Goal: Task Accomplishment & Management: Manage account settings

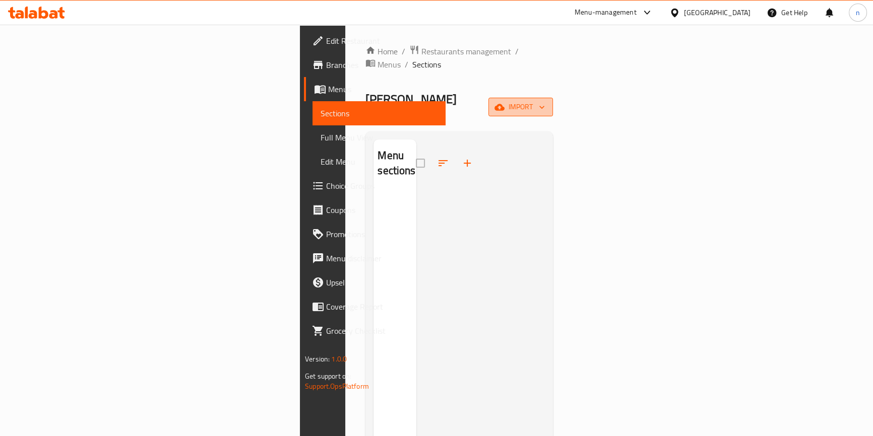
click at [553, 98] on button "import" at bounding box center [520, 107] width 64 height 19
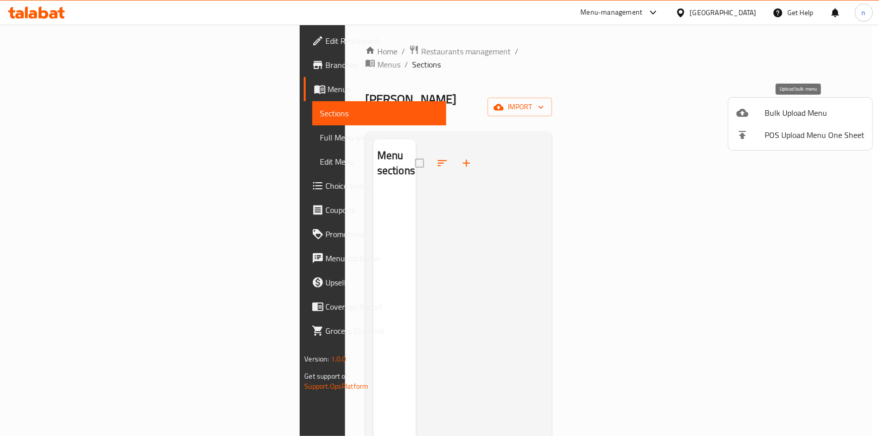
click at [807, 107] on span "Bulk Upload Menu" at bounding box center [815, 113] width 100 height 12
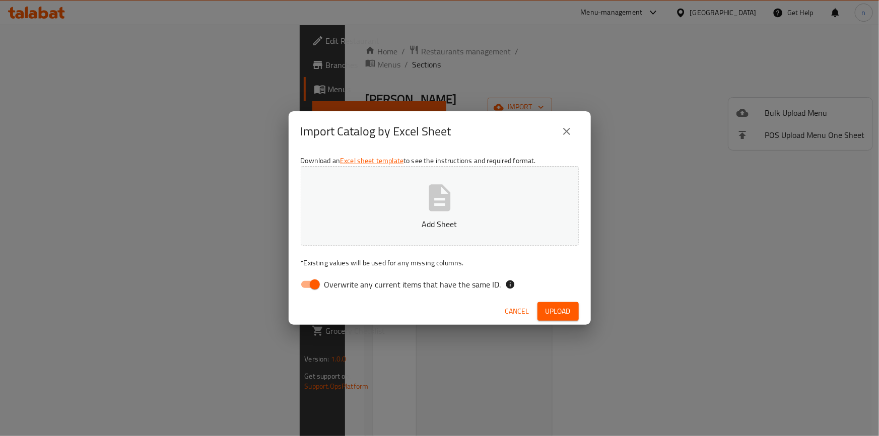
click at [640, 238] on div "Import Catalog by Excel Sheet Download an Excel sheet template to see the instr…" at bounding box center [439, 218] width 879 height 436
click at [518, 312] on span "Cancel" at bounding box center [517, 311] width 24 height 13
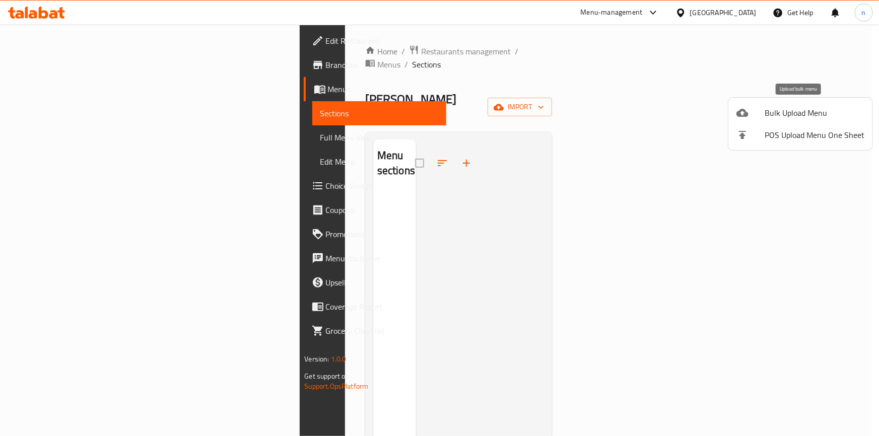
click at [794, 114] on span "Bulk Upload Menu" at bounding box center [815, 113] width 100 height 12
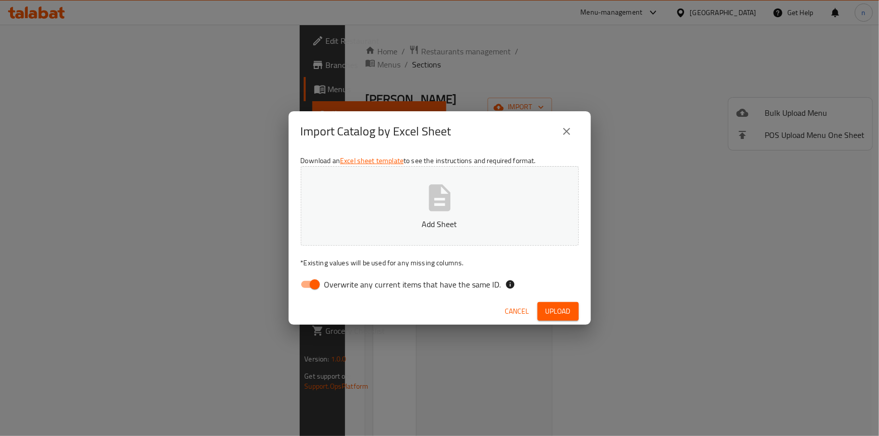
click at [311, 287] on input "Overwrite any current items that have the same ID." at bounding box center [314, 284] width 57 height 19
checkbox input "false"
click at [563, 300] on div "Cancel Upload" at bounding box center [440, 311] width 302 height 27
click at [559, 314] on span "Upload" at bounding box center [558, 311] width 25 height 13
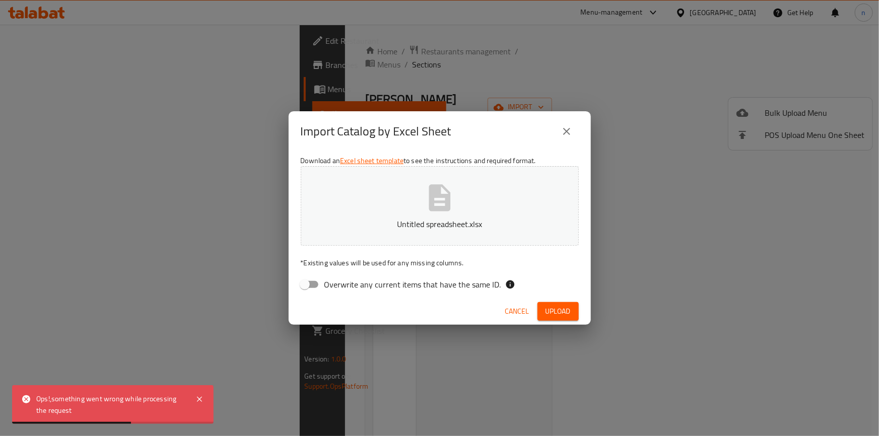
click at [574, 131] on button "close" at bounding box center [567, 131] width 24 height 24
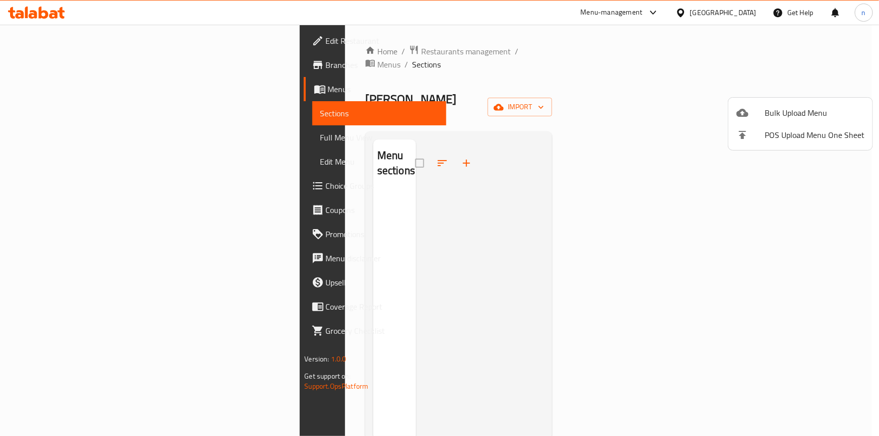
drag, startPoint x: 383, startPoint y: 198, endPoint x: 533, endPoint y: 172, distance: 151.8
click at [383, 198] on div at bounding box center [439, 218] width 879 height 436
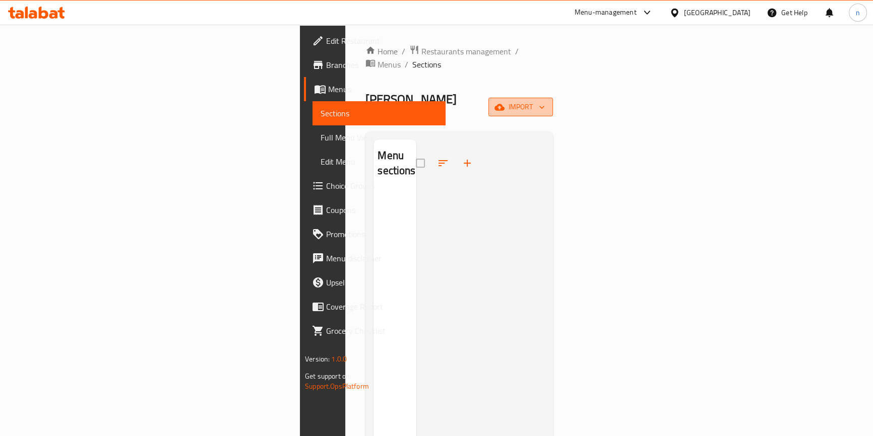
click at [553, 98] on button "import" at bounding box center [520, 107] width 64 height 19
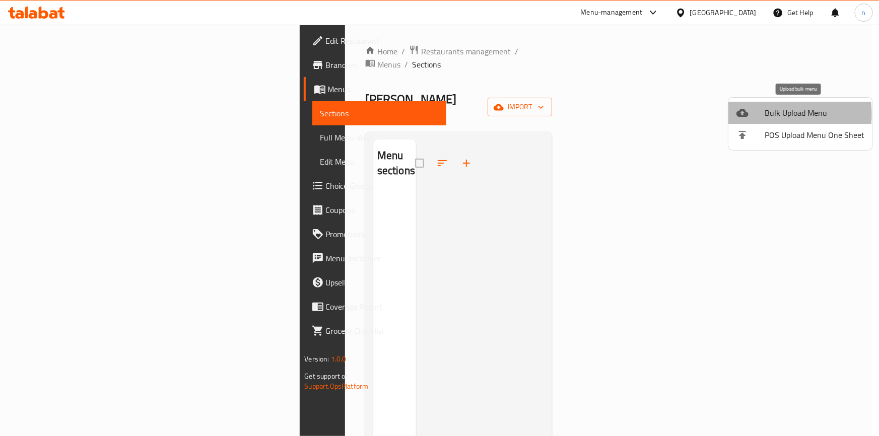
click at [757, 114] on div at bounding box center [751, 113] width 28 height 12
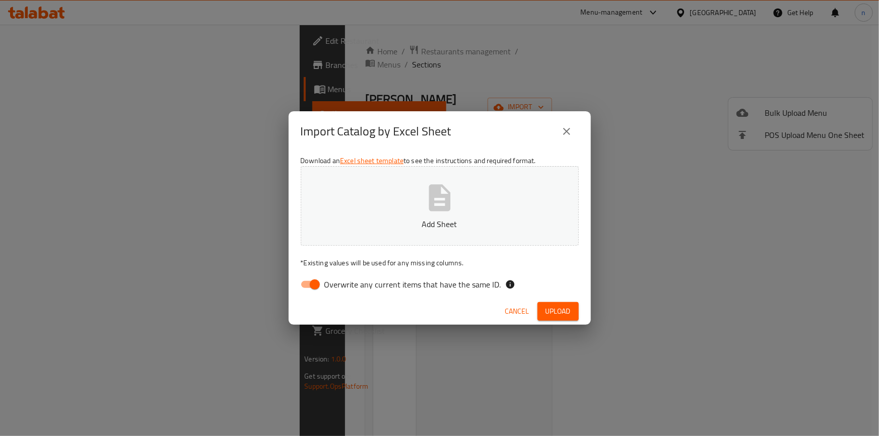
click at [304, 287] on input "Overwrite any current items that have the same ID." at bounding box center [314, 284] width 57 height 19
checkbox input "false"
drag, startPoint x: 562, startPoint y: 310, endPoint x: 574, endPoint y: 333, distance: 25.7
click at [562, 310] on span "Upload" at bounding box center [558, 311] width 25 height 13
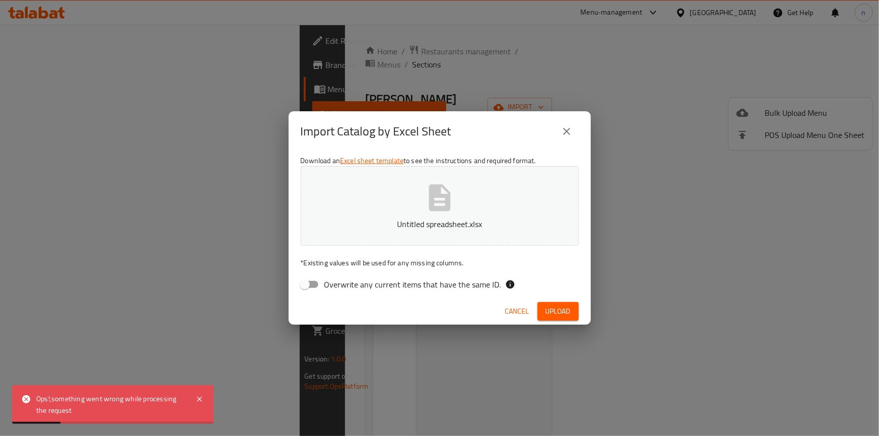
click at [558, 304] on button "Upload" at bounding box center [558, 311] width 41 height 19
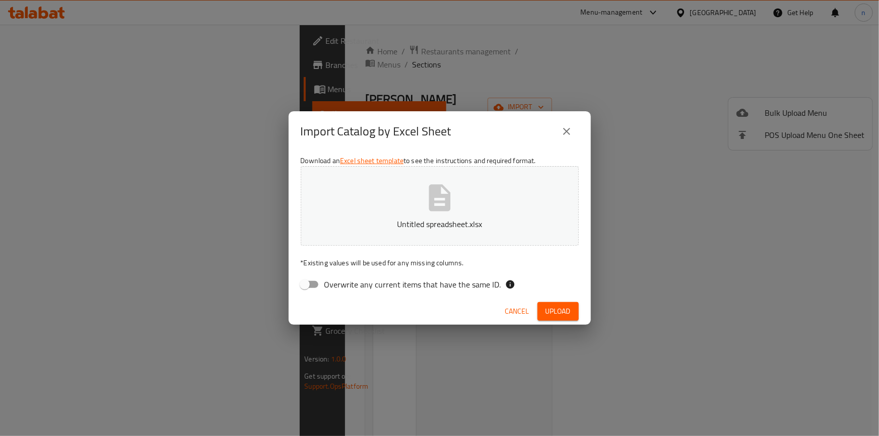
click at [513, 309] on span "Cancel" at bounding box center [517, 311] width 24 height 13
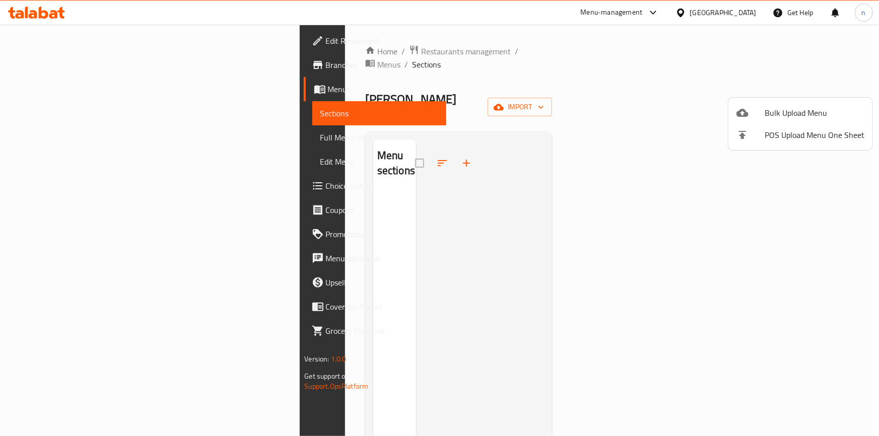
click at [754, 231] on div at bounding box center [439, 218] width 879 height 436
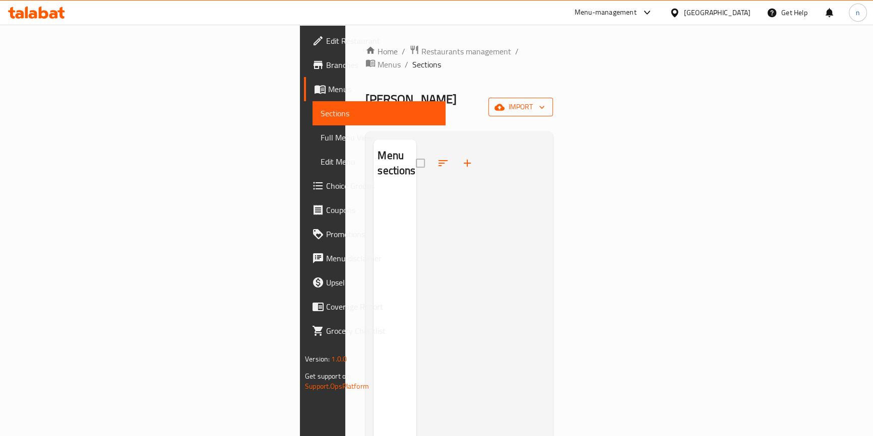
click at [545, 101] on span "import" at bounding box center [520, 107] width 48 height 13
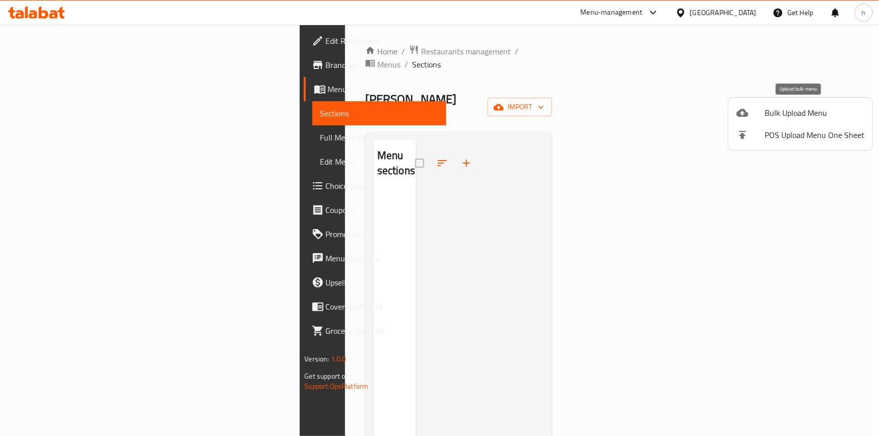
click at [804, 115] on span "Bulk Upload Menu" at bounding box center [815, 113] width 100 height 12
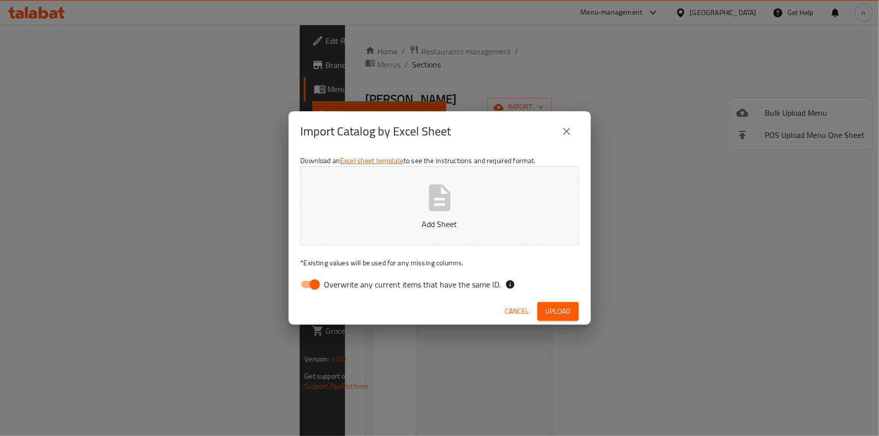
click at [311, 287] on input "Overwrite any current items that have the same ID." at bounding box center [314, 284] width 57 height 19
checkbox input "false"
click at [563, 309] on span "Upload" at bounding box center [558, 311] width 25 height 13
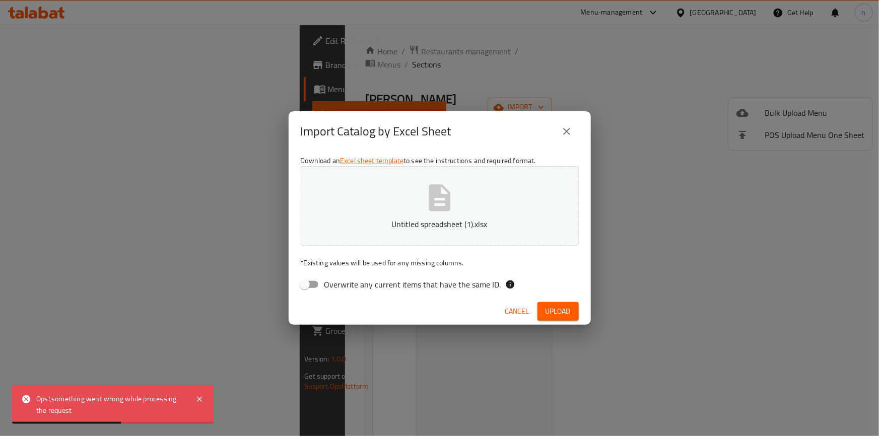
click at [515, 315] on span "Cancel" at bounding box center [517, 311] width 24 height 13
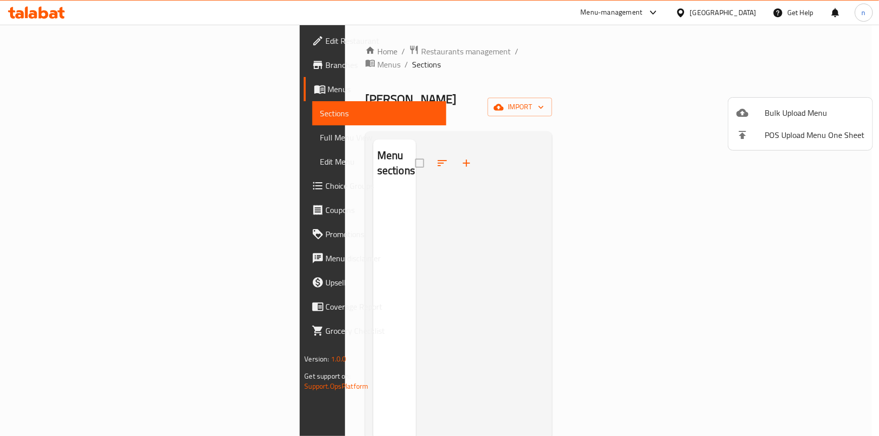
click at [774, 122] on li "Bulk Upload Menu" at bounding box center [801, 113] width 144 height 22
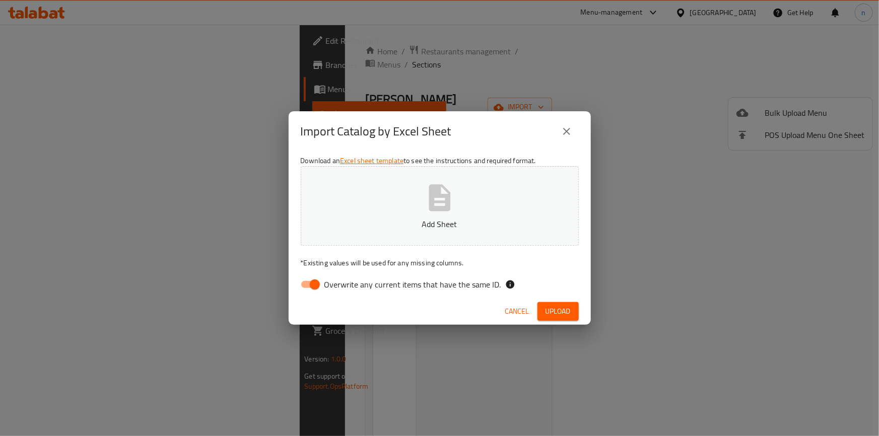
click at [318, 281] on input "Overwrite any current items that have the same ID." at bounding box center [314, 284] width 57 height 19
checkbox input "false"
click at [583, 312] on div "Cancel Upload" at bounding box center [440, 311] width 302 height 27
click at [569, 308] on span "Upload" at bounding box center [558, 311] width 25 height 13
click at [720, 39] on div "Import Catalog by Excel Sheet Download an Excel sheet template to see the instr…" at bounding box center [439, 218] width 879 height 436
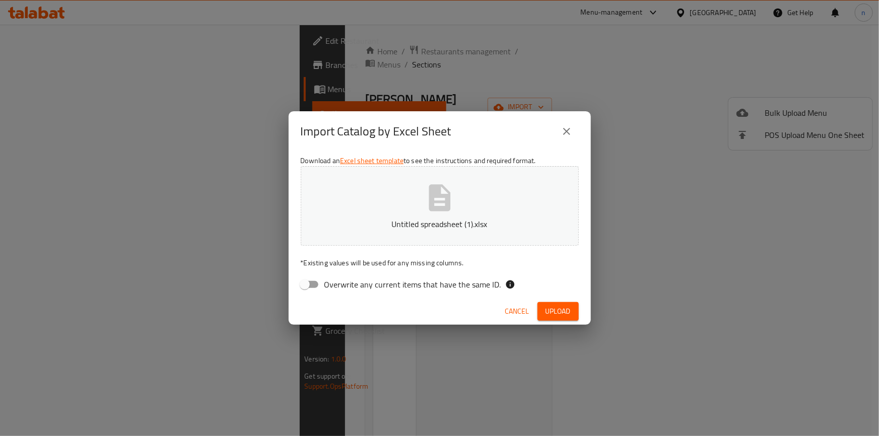
click at [513, 312] on span "Cancel" at bounding box center [517, 311] width 24 height 13
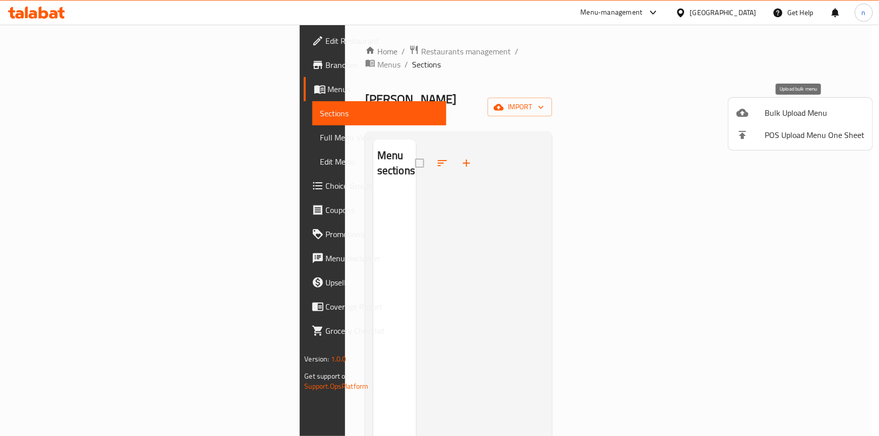
click at [810, 107] on span "Bulk Upload Menu" at bounding box center [815, 113] width 100 height 12
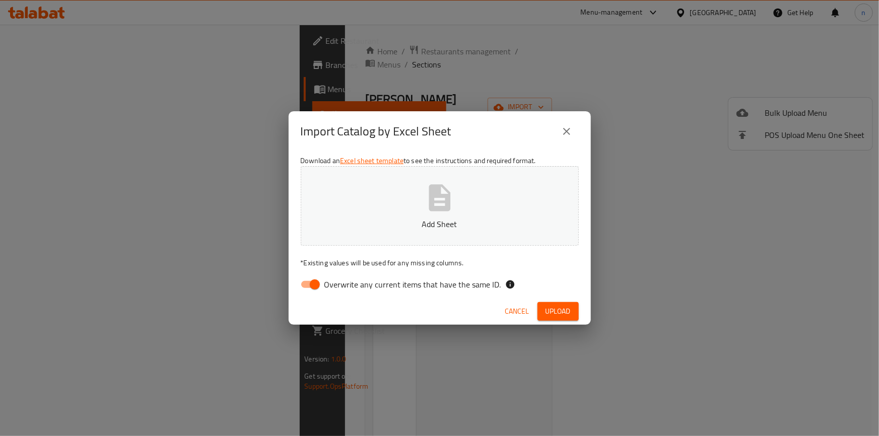
click at [308, 278] on input "Overwrite any current items that have the same ID." at bounding box center [314, 284] width 57 height 19
checkbox input "false"
click at [565, 306] on span "Upload" at bounding box center [558, 311] width 25 height 13
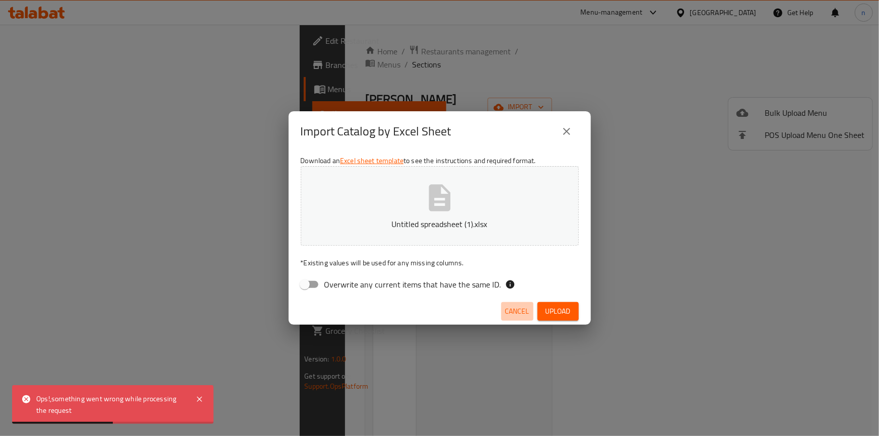
click at [530, 306] on button "Cancel" at bounding box center [517, 311] width 32 height 19
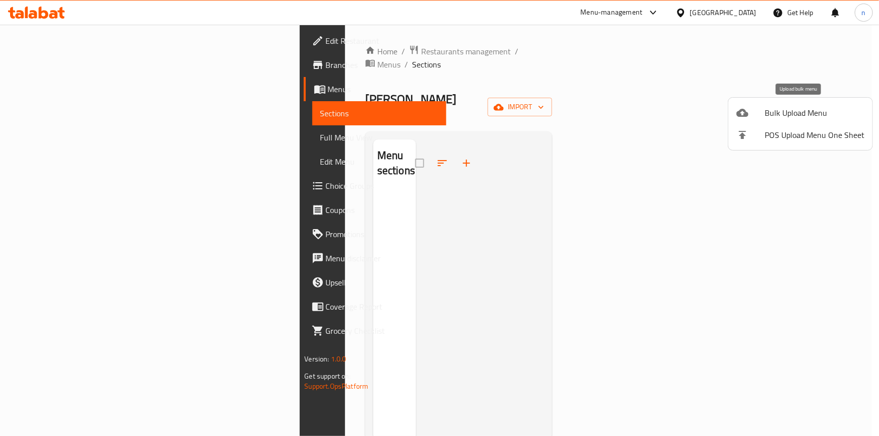
click at [815, 119] on span "Bulk Upload Menu" at bounding box center [815, 113] width 100 height 12
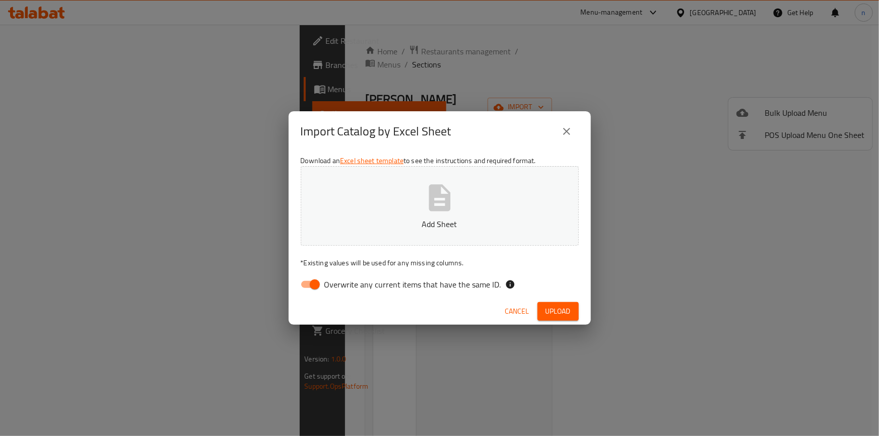
click at [309, 286] on input "Overwrite any current items that have the same ID." at bounding box center [314, 284] width 57 height 19
checkbox input "false"
click at [558, 313] on span "Upload" at bounding box center [558, 311] width 25 height 13
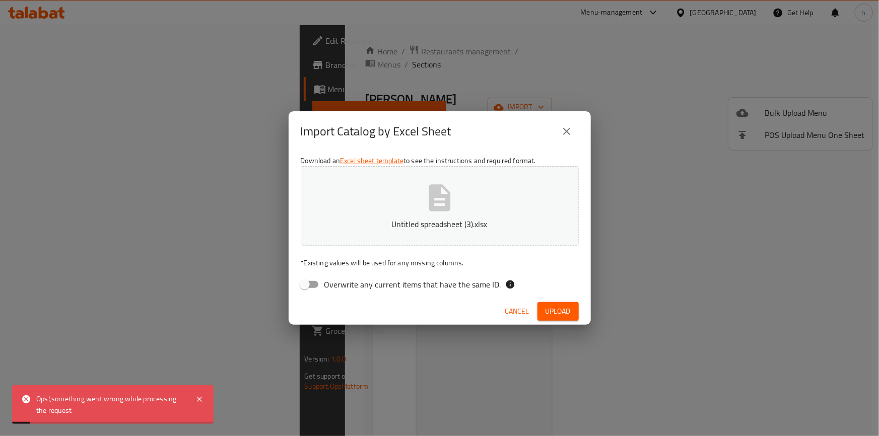
click at [637, 338] on div "Import Catalog by Excel Sheet Download an Excel sheet template to see the instr…" at bounding box center [439, 218] width 879 height 436
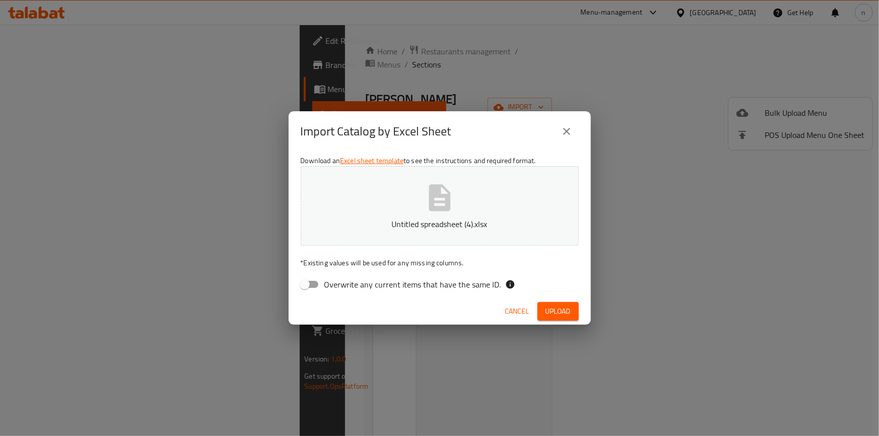
drag, startPoint x: 566, startPoint y: 308, endPoint x: 564, endPoint y: 334, distance: 25.2
click at [566, 308] on span "Upload" at bounding box center [558, 311] width 25 height 13
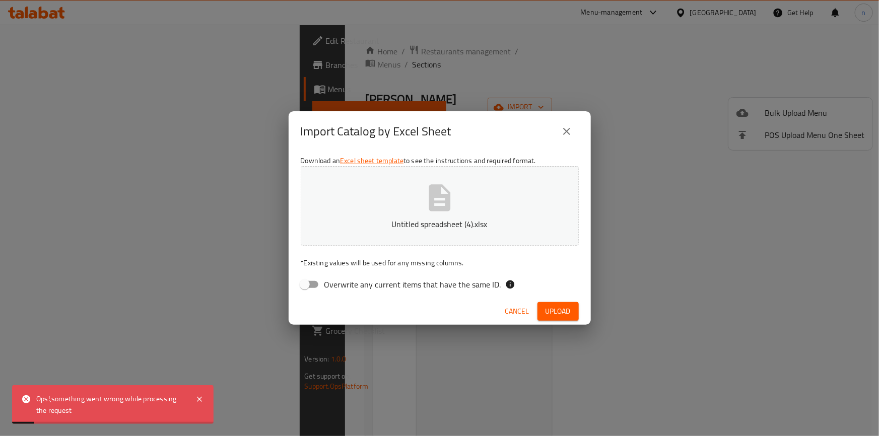
click at [327, 407] on div "Import Catalog by Excel Sheet Download an Excel sheet template to see the instr…" at bounding box center [439, 218] width 879 height 436
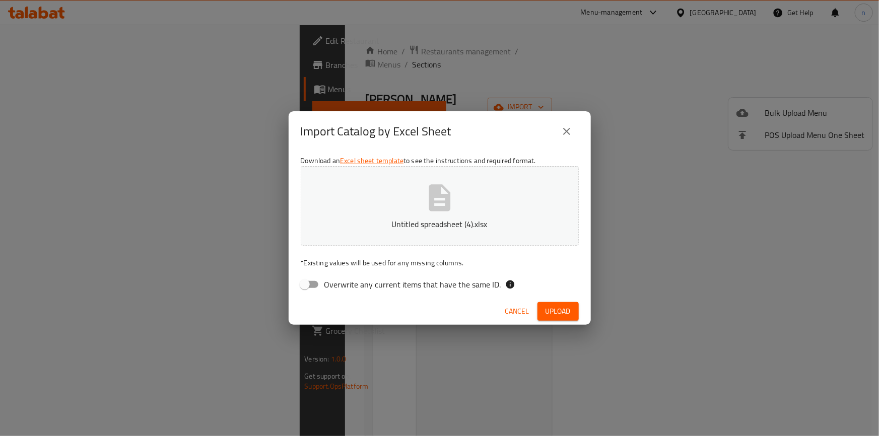
click at [617, 179] on div "Import Catalog by Excel Sheet Download an Excel sheet template to see the instr…" at bounding box center [439, 218] width 879 height 436
click at [544, 306] on button "Upload" at bounding box center [558, 311] width 41 height 19
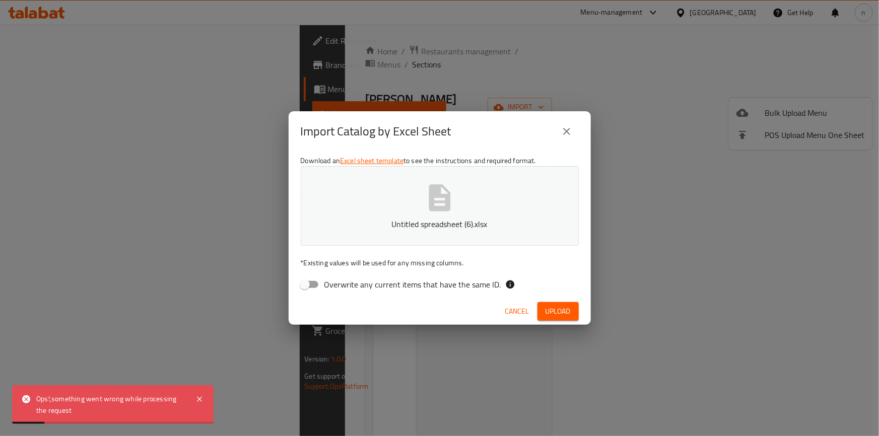
click at [764, 272] on div "Import Catalog by Excel Sheet Download an Excel sheet template to see the instr…" at bounding box center [439, 218] width 879 height 436
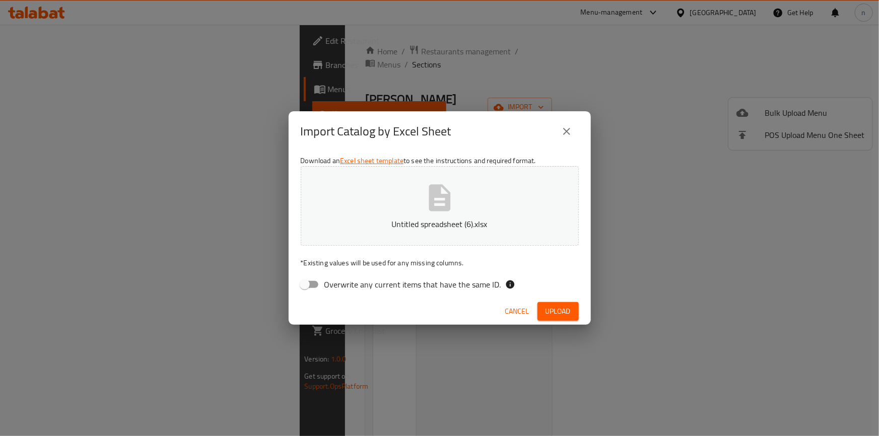
click at [526, 309] on span "Cancel" at bounding box center [517, 311] width 24 height 13
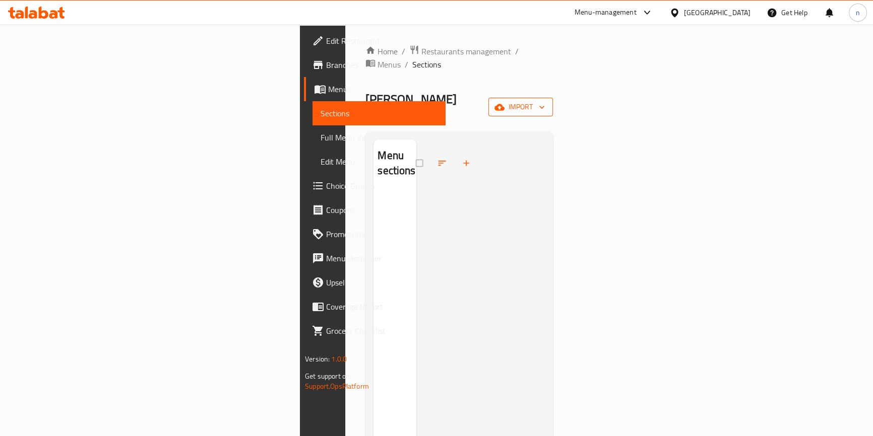
click at [545, 101] on span "import" at bounding box center [520, 107] width 48 height 13
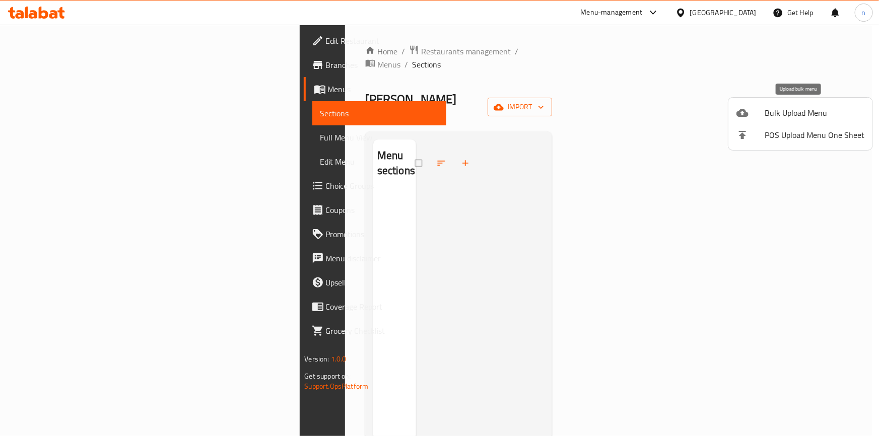
click at [793, 107] on span "Bulk Upload Menu" at bounding box center [815, 113] width 100 height 12
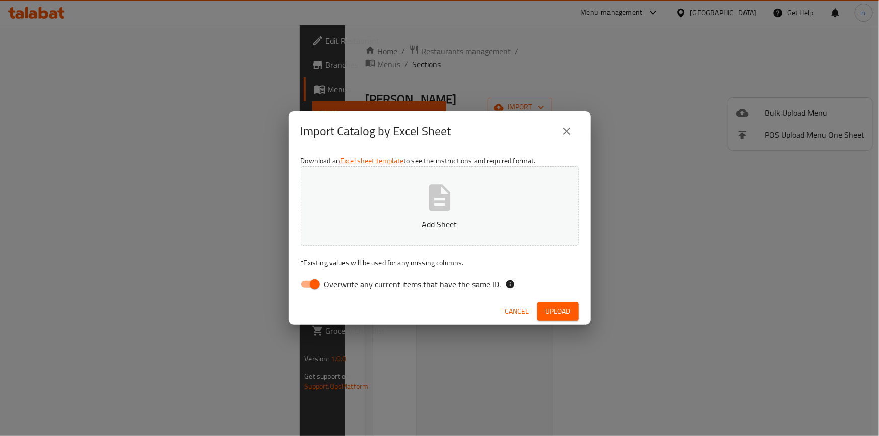
click at [310, 279] on input "Overwrite any current items that have the same ID." at bounding box center [314, 284] width 57 height 19
checkbox input "false"
click at [565, 309] on span "Upload" at bounding box center [558, 311] width 25 height 13
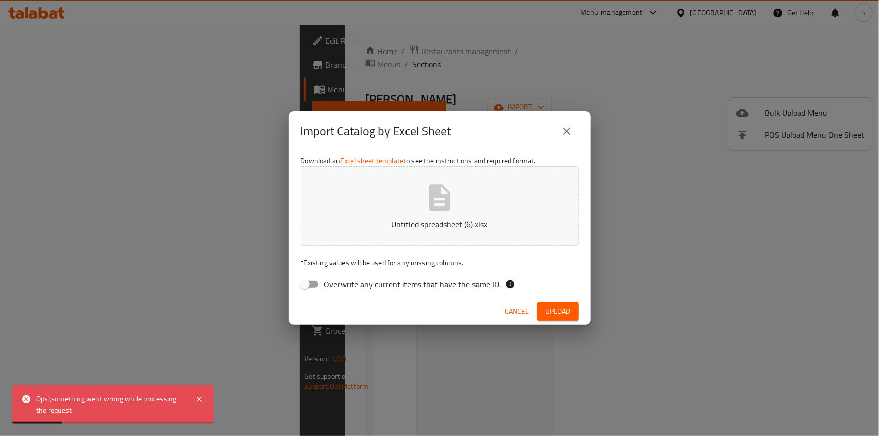
click at [529, 307] on button "Cancel" at bounding box center [517, 311] width 32 height 19
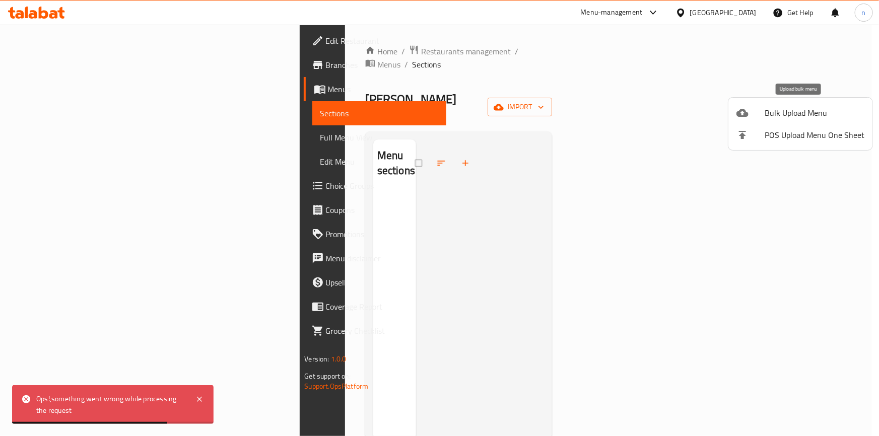
click at [782, 115] on span "Bulk Upload Menu" at bounding box center [815, 113] width 100 height 12
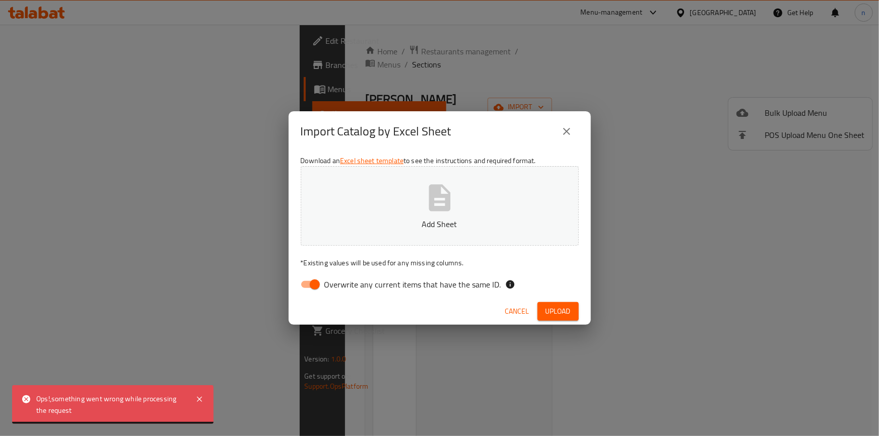
click at [312, 283] on input "Overwrite any current items that have the same ID." at bounding box center [314, 284] width 57 height 19
checkbox input "false"
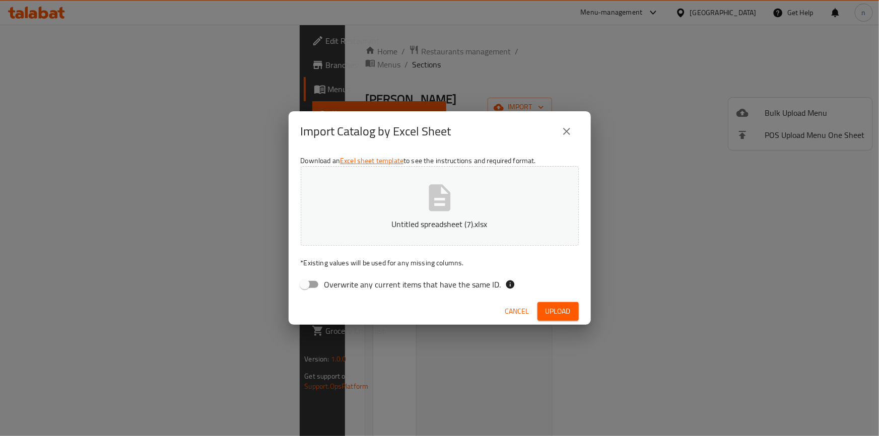
click at [562, 312] on span "Upload" at bounding box center [558, 311] width 25 height 13
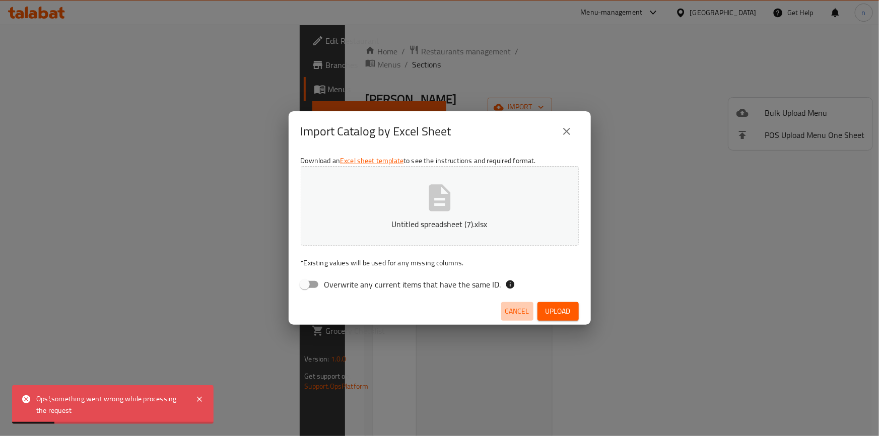
click at [513, 312] on span "Cancel" at bounding box center [517, 311] width 24 height 13
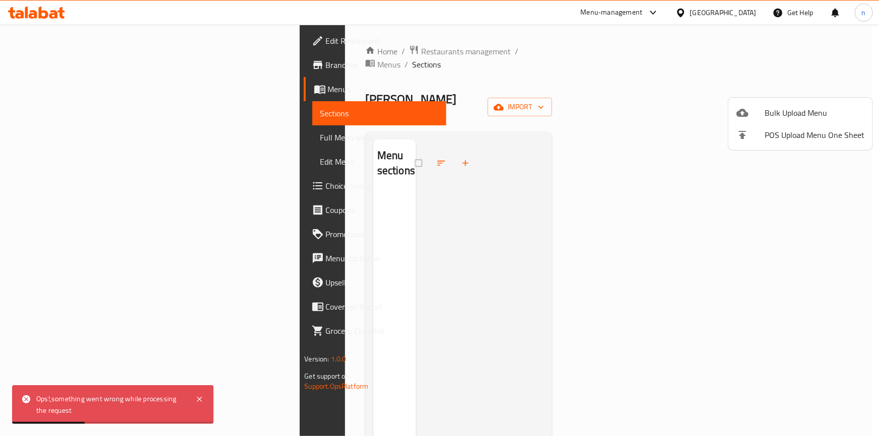
click at [552, 276] on div at bounding box center [439, 218] width 879 height 436
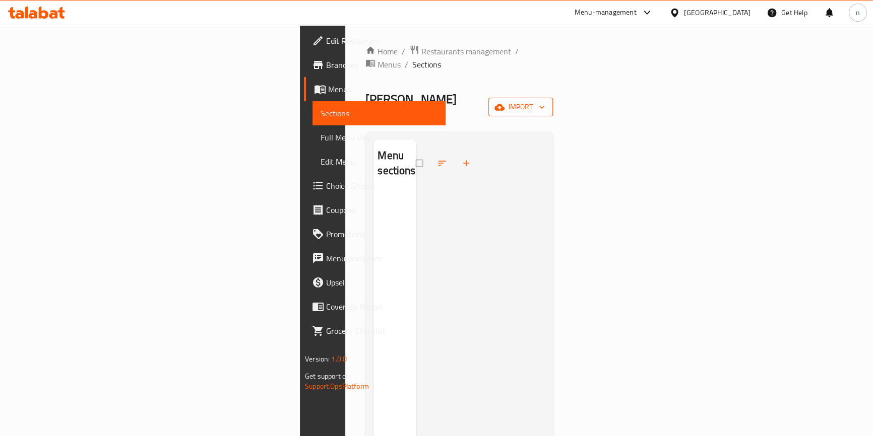
click at [545, 101] on span "import" at bounding box center [520, 107] width 48 height 13
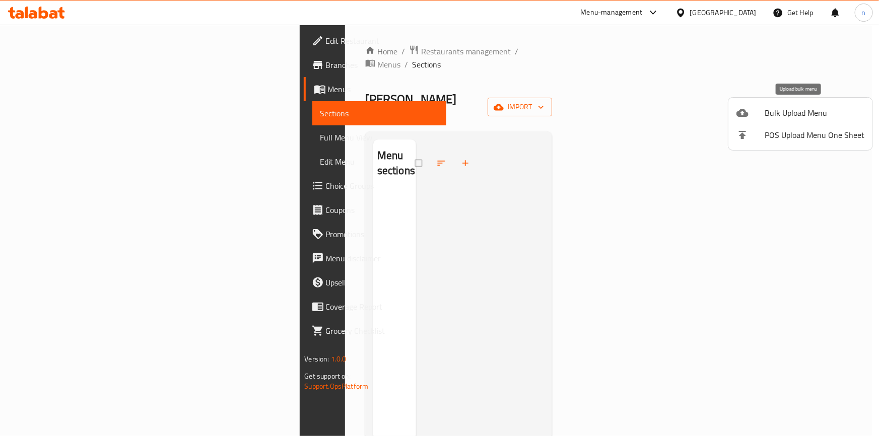
click at [771, 115] on span "Bulk Upload Menu" at bounding box center [815, 113] width 100 height 12
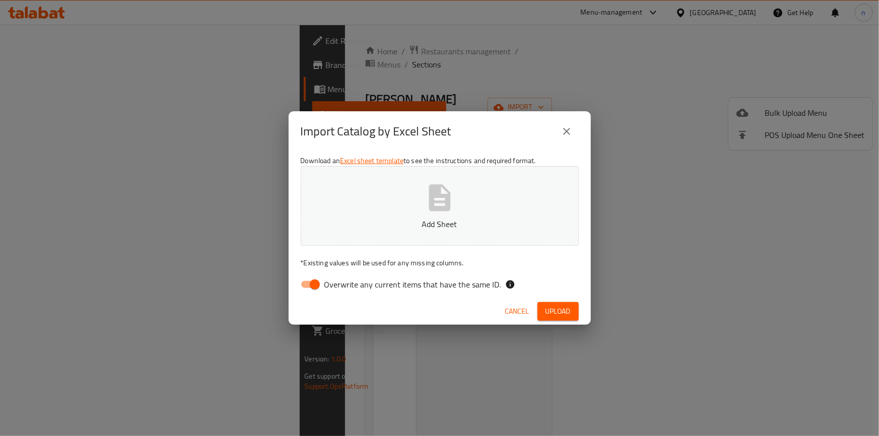
click at [318, 288] on input "Overwrite any current items that have the same ID." at bounding box center [314, 284] width 57 height 19
checkbox input "false"
click at [553, 313] on span "Upload" at bounding box center [558, 311] width 25 height 13
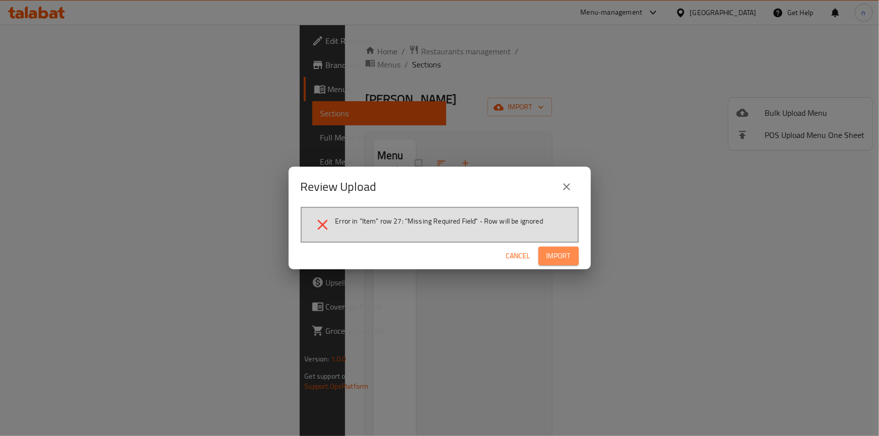
click at [559, 252] on span "Import" at bounding box center [559, 256] width 24 height 13
click at [533, 252] on span "Cancel" at bounding box center [526, 256] width 24 height 13
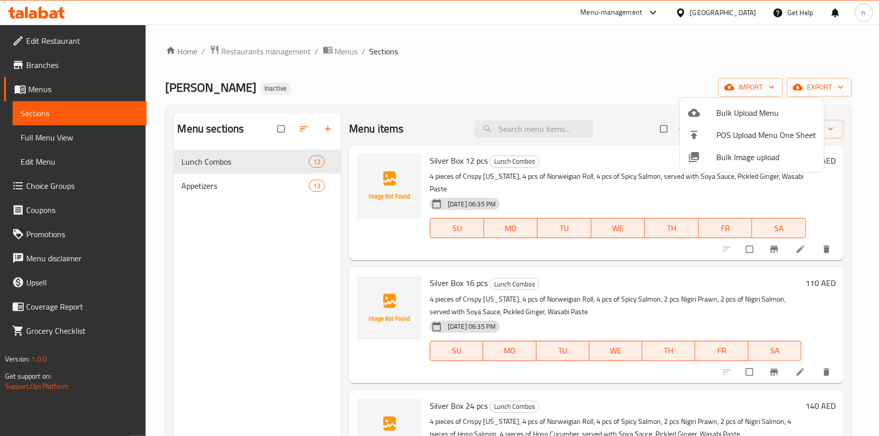
click at [334, 170] on div at bounding box center [439, 218] width 879 height 436
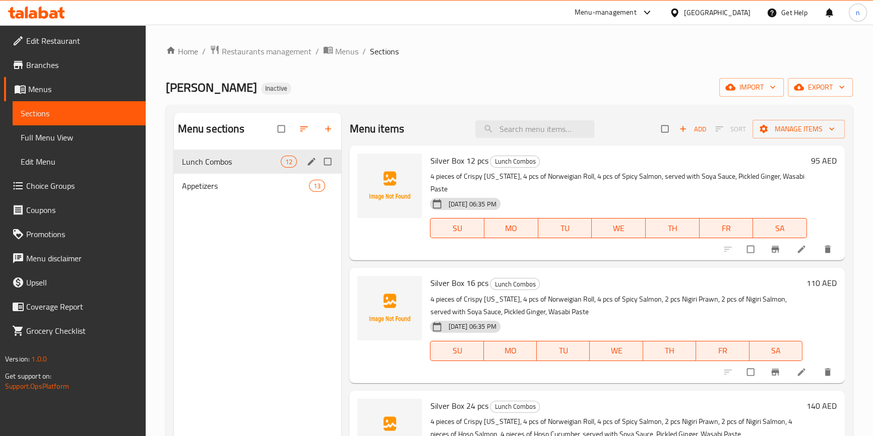
click at [327, 159] on input "Menu sections" at bounding box center [328, 161] width 21 height 19
checkbox input "true"
click at [329, 190] on input "Menu sections" at bounding box center [328, 185] width 21 height 19
checkbox input "true"
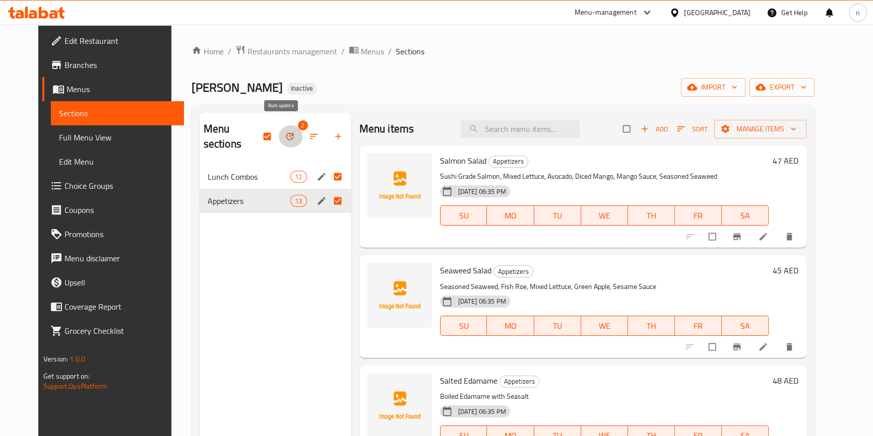
click at [285, 134] on icon "button" at bounding box center [290, 136] width 10 height 10
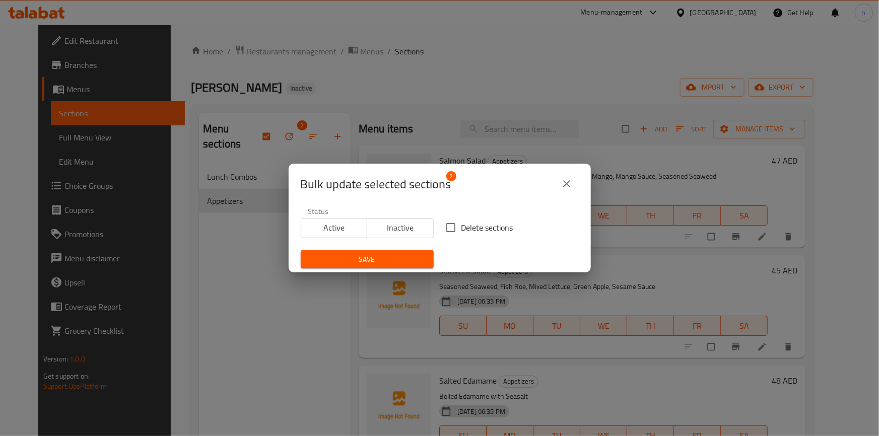
click at [449, 231] on input "Delete sections" at bounding box center [450, 227] width 21 height 21
checkbox input "true"
click at [385, 258] on span "Save" at bounding box center [367, 259] width 117 height 13
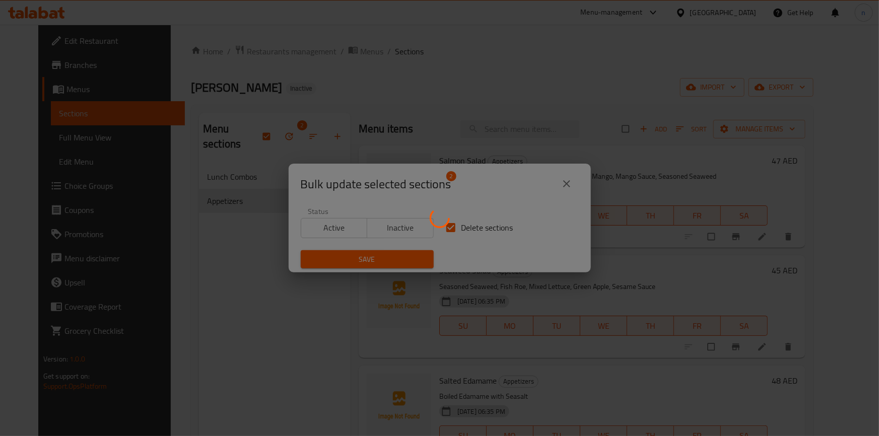
checkbox input "false"
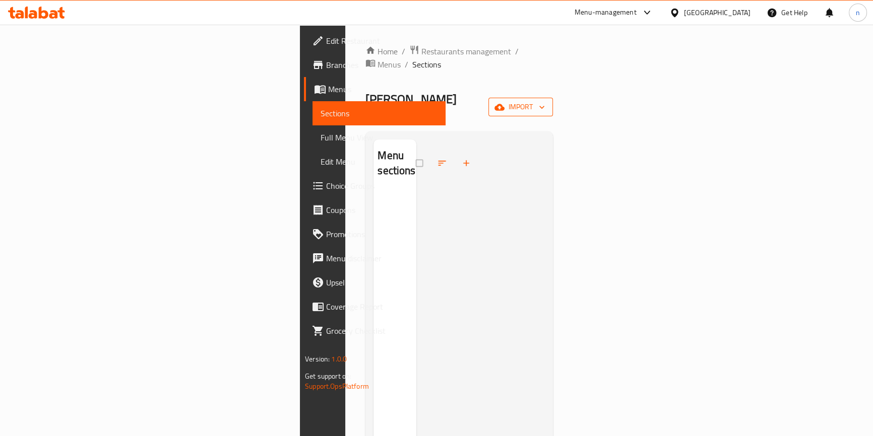
click at [545, 101] on span "import" at bounding box center [520, 107] width 48 height 13
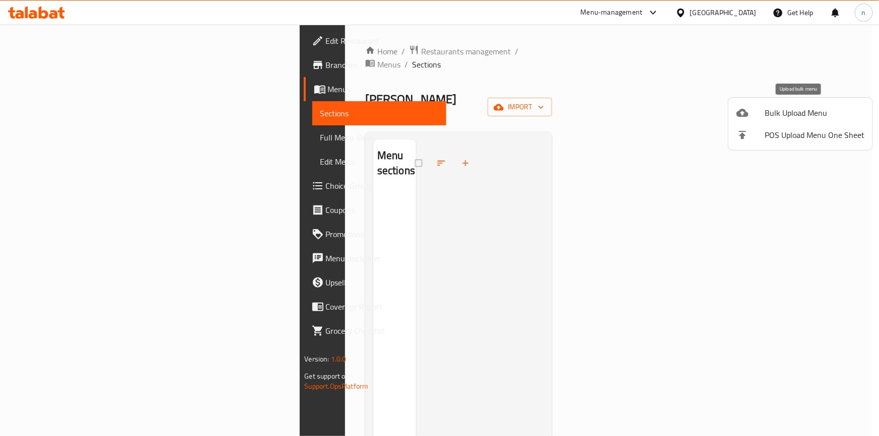
click at [753, 110] on div at bounding box center [751, 113] width 28 height 12
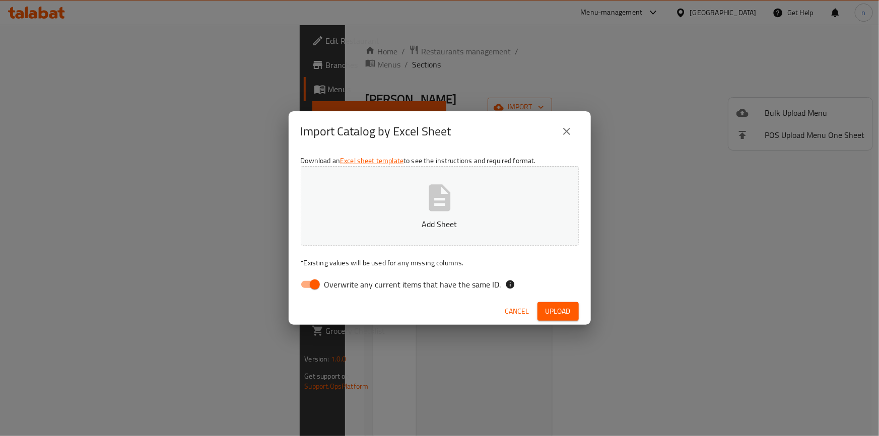
drag, startPoint x: 312, startPoint y: 290, endPoint x: 493, endPoint y: 195, distance: 204.2
click at [313, 289] on input "Overwrite any current items that have the same ID." at bounding box center [314, 284] width 57 height 19
checkbox input "false"
click at [553, 303] on button "Upload" at bounding box center [558, 311] width 41 height 19
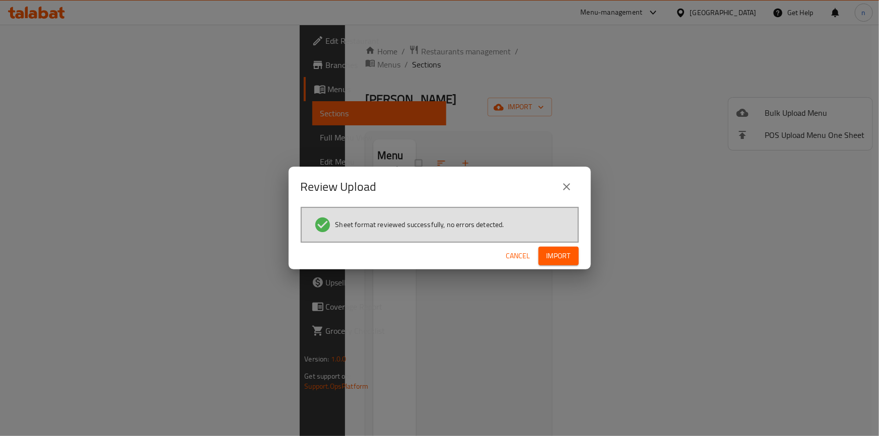
click at [560, 248] on button "Import" at bounding box center [559, 256] width 40 height 19
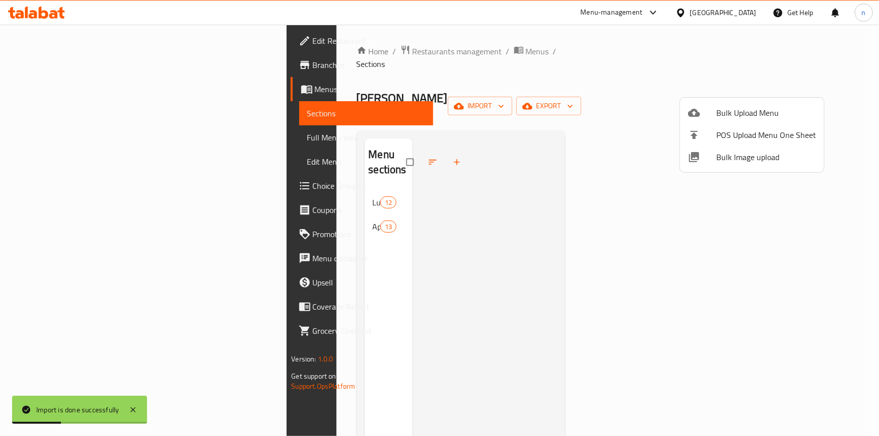
click at [554, 76] on div at bounding box center [439, 218] width 879 height 436
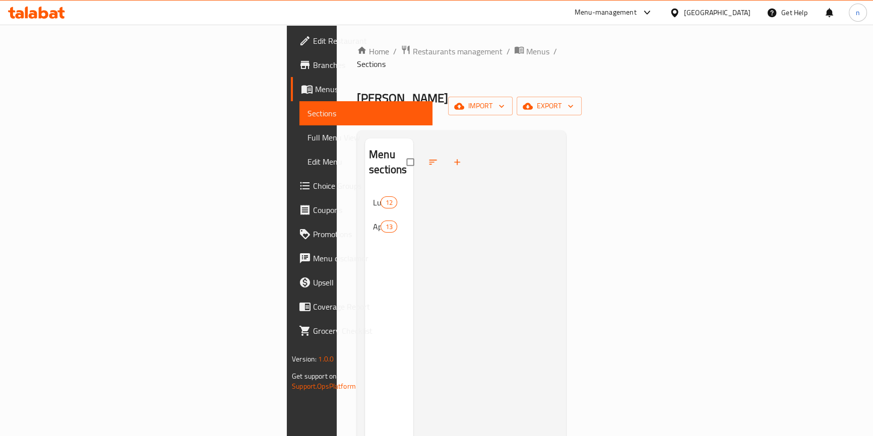
click at [307, 139] on span "Full Menu View" at bounding box center [365, 137] width 117 height 12
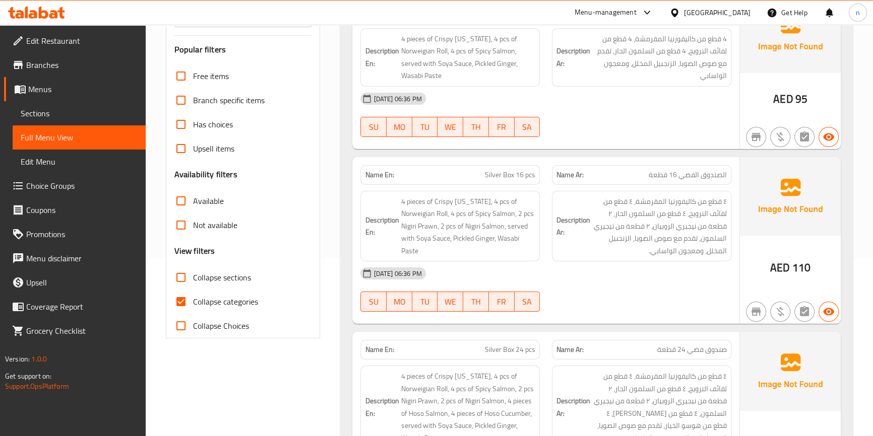
scroll to position [183, 0]
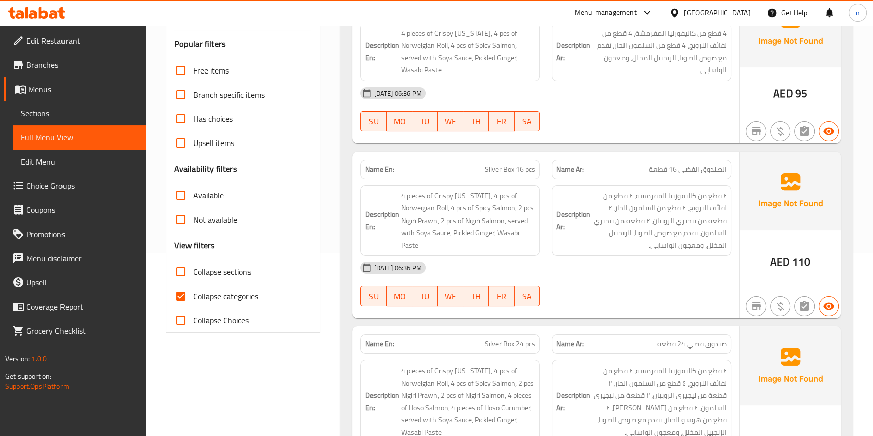
click at [180, 294] on input "Collapse categories" at bounding box center [181, 296] width 24 height 24
checkbox input "false"
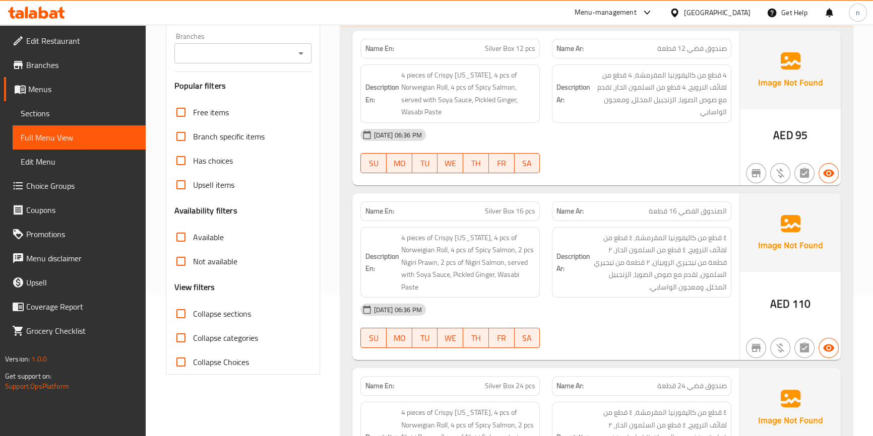
scroll to position [137, 0]
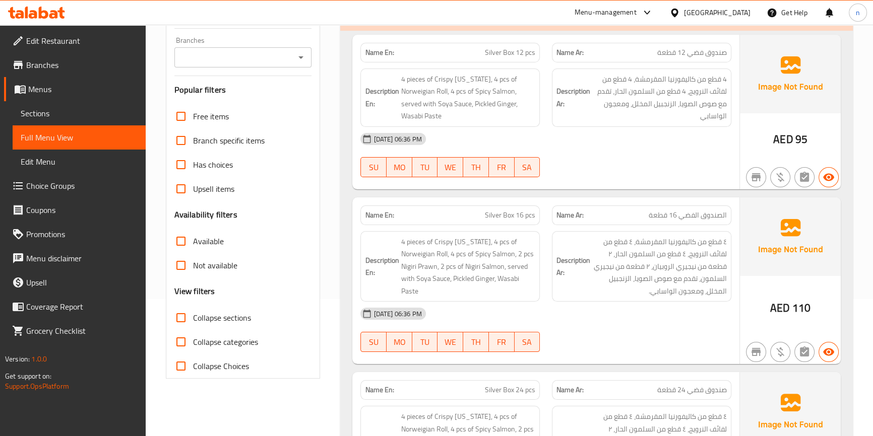
click at [662, 138] on div "[DATE] 06:36 PM" at bounding box center [545, 139] width 382 height 24
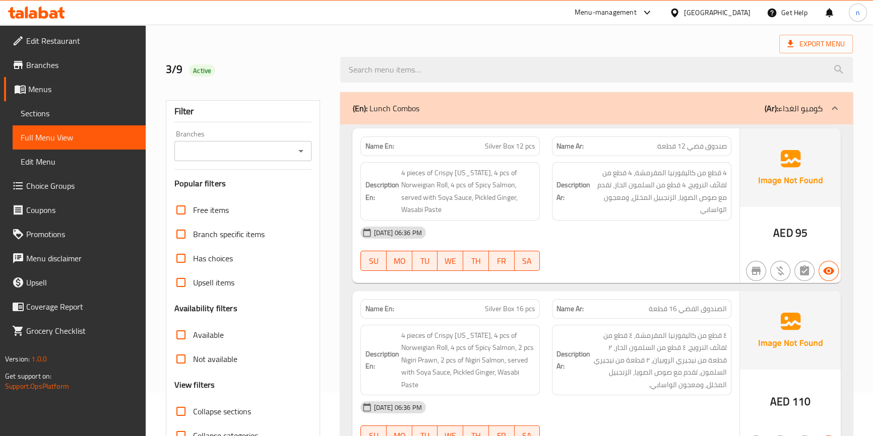
scroll to position [45, 0]
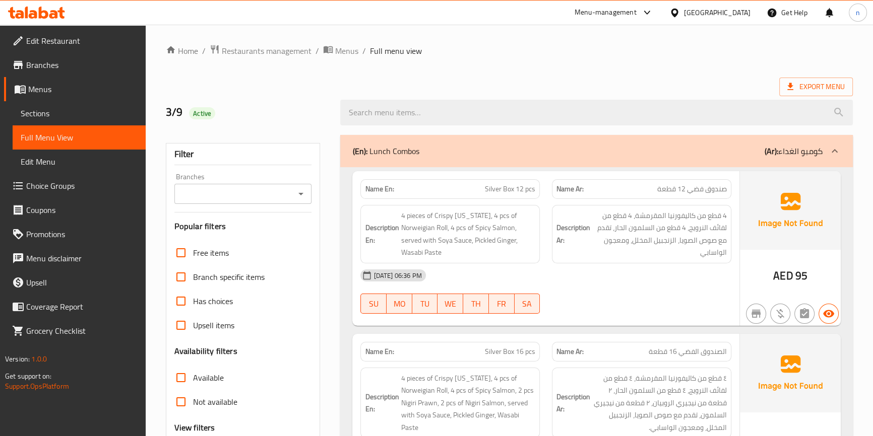
scroll to position [0, 0]
click at [617, 294] on div "[DATE] 06:36 PM SU MO TU WE TH FR SA" at bounding box center [545, 292] width 382 height 56
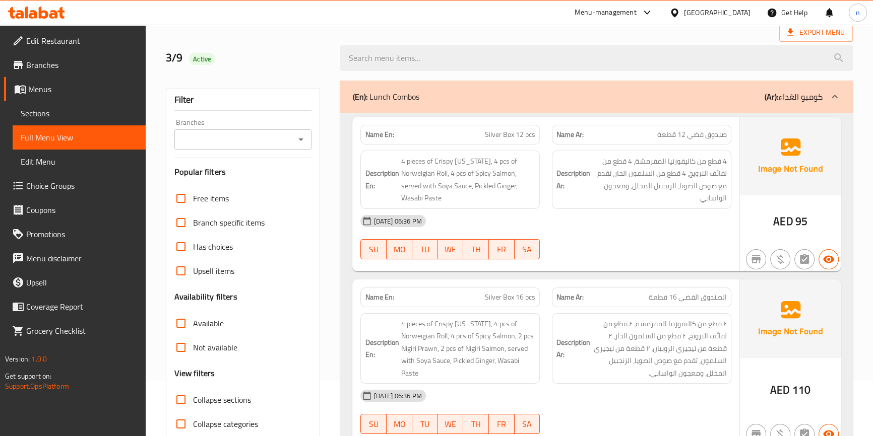
scroll to position [183, 0]
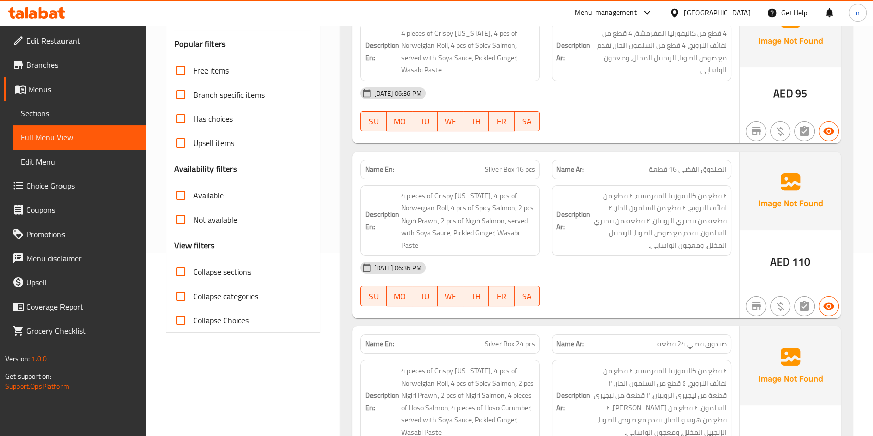
click at [713, 292] on div "[DATE] 06:36 PM SU MO TU WE TH FR SA" at bounding box center [545, 284] width 382 height 56
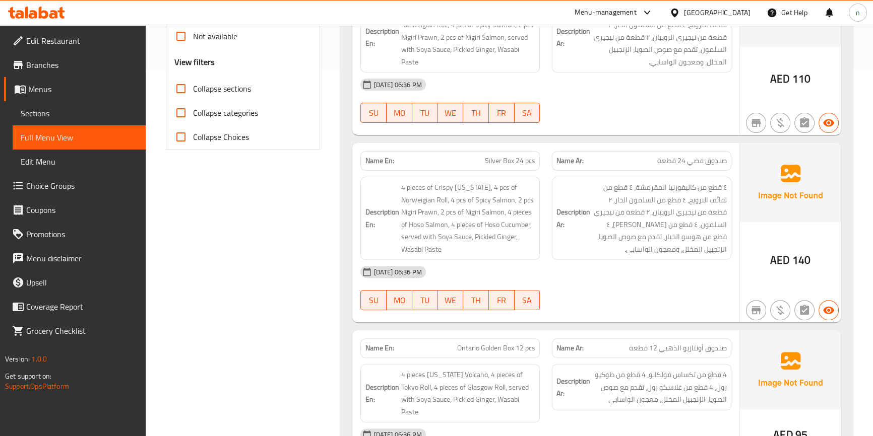
scroll to position [458, 0]
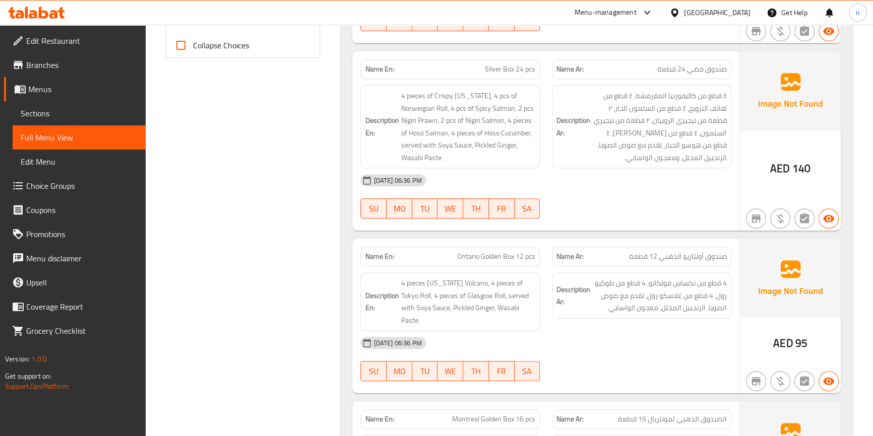
click at [580, 187] on div "[DATE] 06:36 PM" at bounding box center [545, 180] width 382 height 24
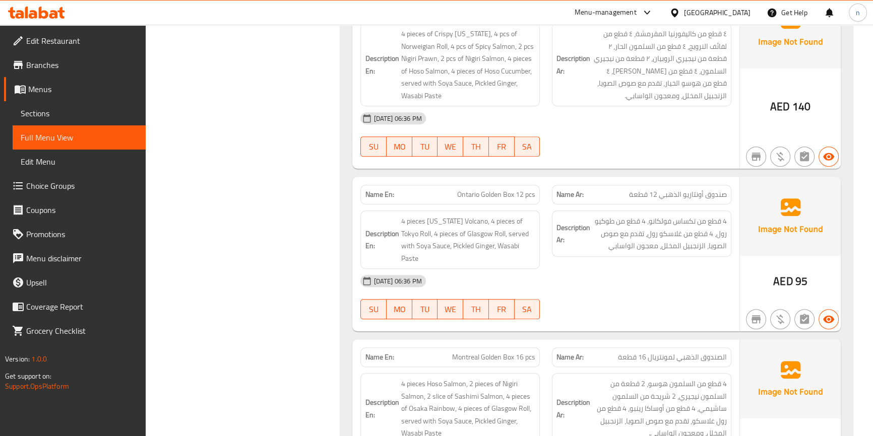
scroll to position [595, 0]
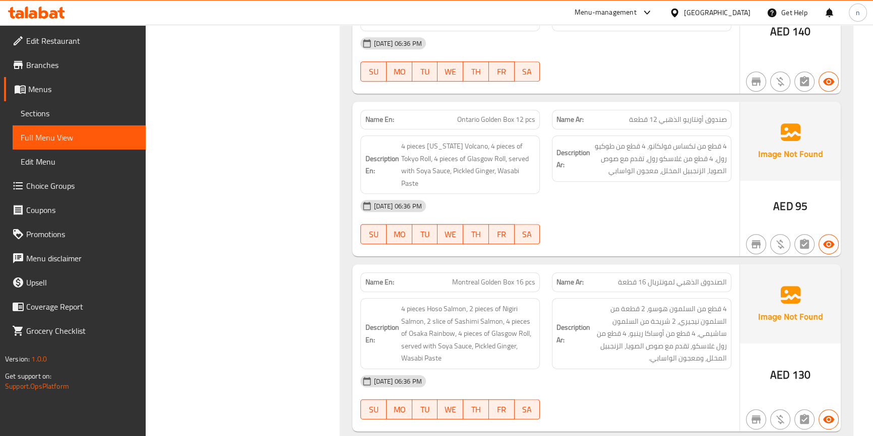
click at [582, 194] on div "[DATE] 06:36 PM" at bounding box center [545, 206] width 382 height 24
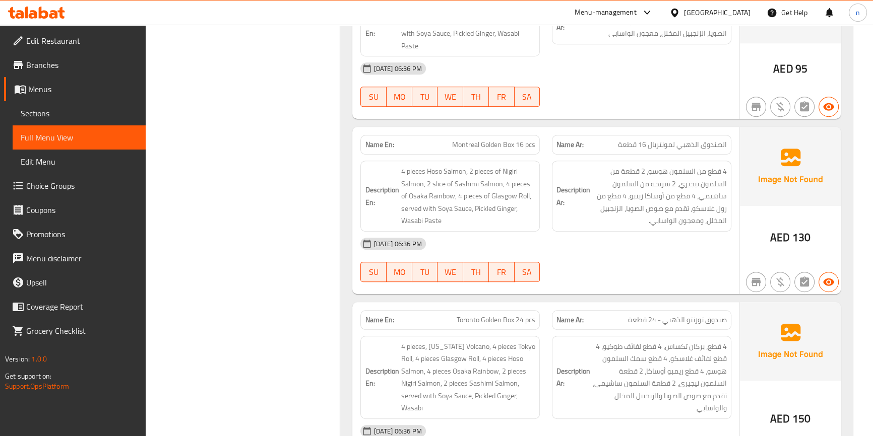
click at [553, 232] on div "[DATE] 06:36 PM" at bounding box center [545, 244] width 382 height 24
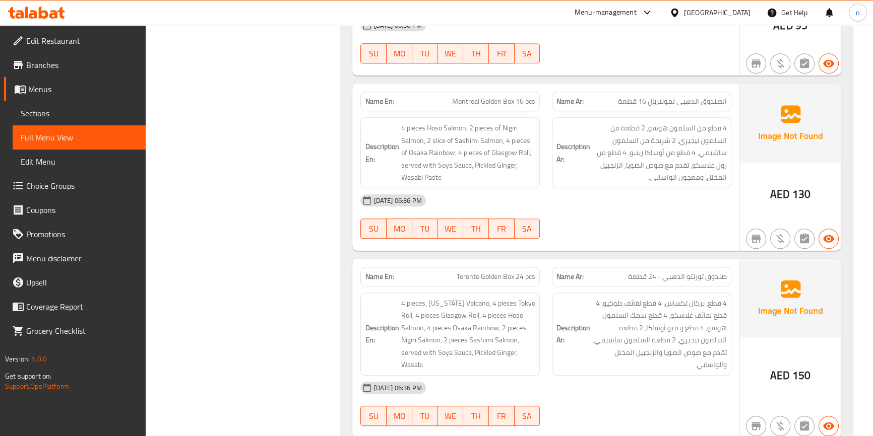
scroll to position [870, 0]
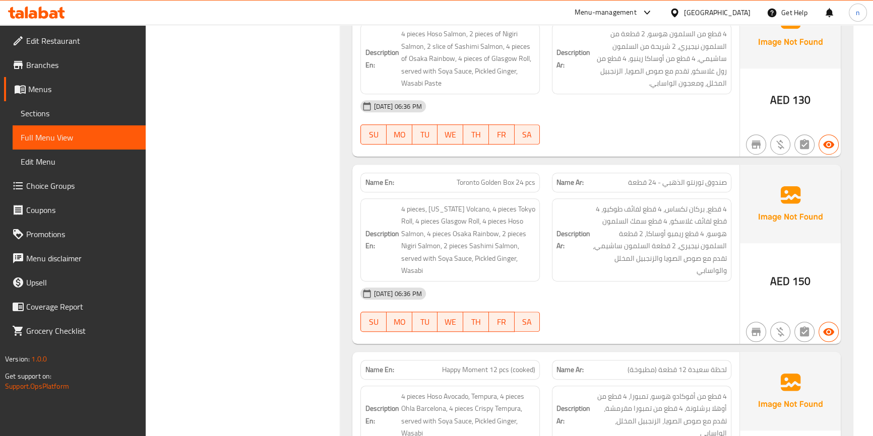
click at [521, 177] on span "Toronto Golden Box 24 pcs" at bounding box center [495, 182] width 79 height 11
copy span "Toronto Golden Box 24 pcs"
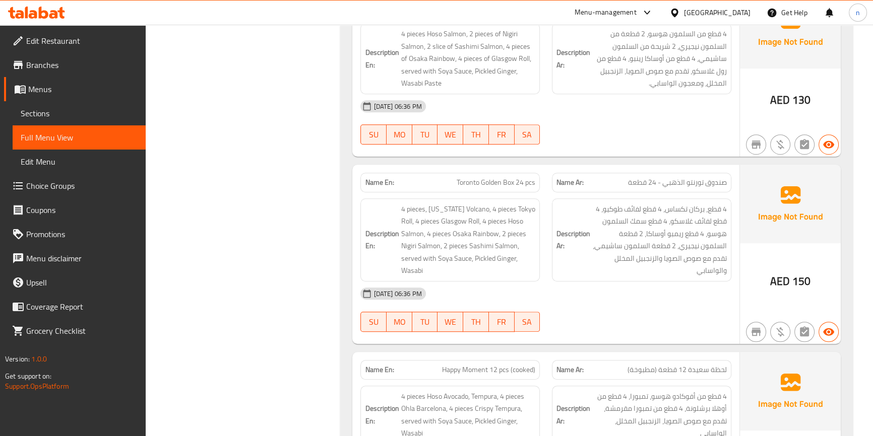
click at [607, 282] on div "[DATE] 06:36 PM" at bounding box center [545, 294] width 382 height 24
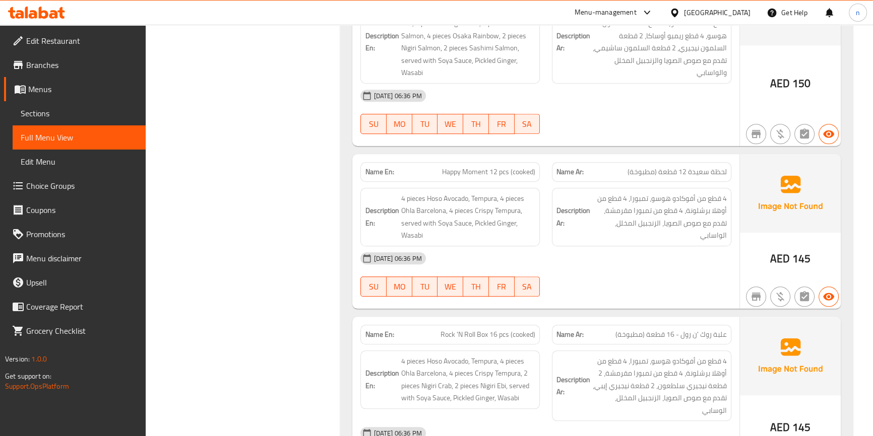
scroll to position [1099, 0]
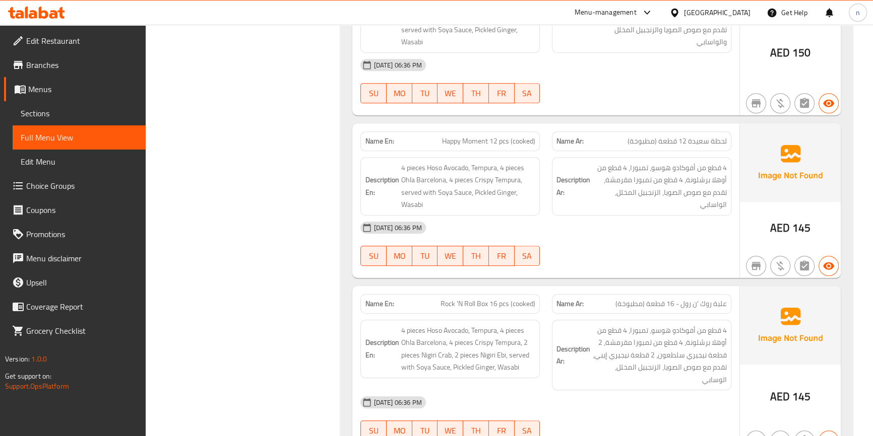
click at [625, 227] on div "03-09-2025 06:36 PM SU MO TU WE TH FR SA" at bounding box center [545, 244] width 382 height 56
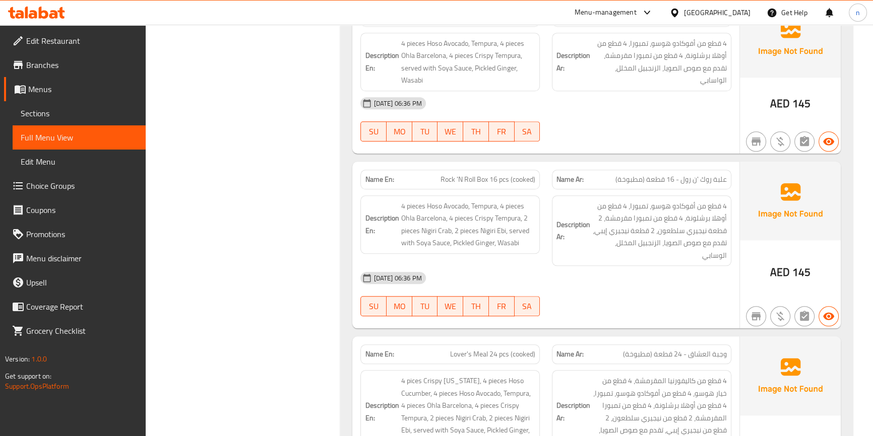
scroll to position [1236, 0]
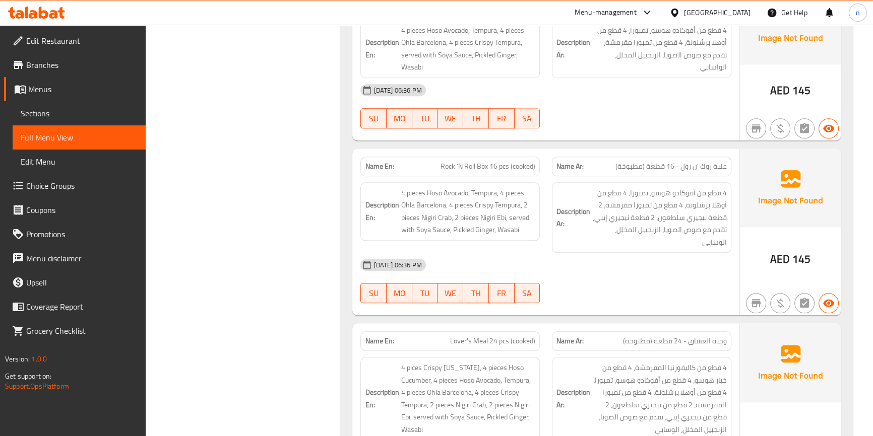
click at [621, 253] on div "[DATE] 06:36 PM" at bounding box center [545, 265] width 382 height 24
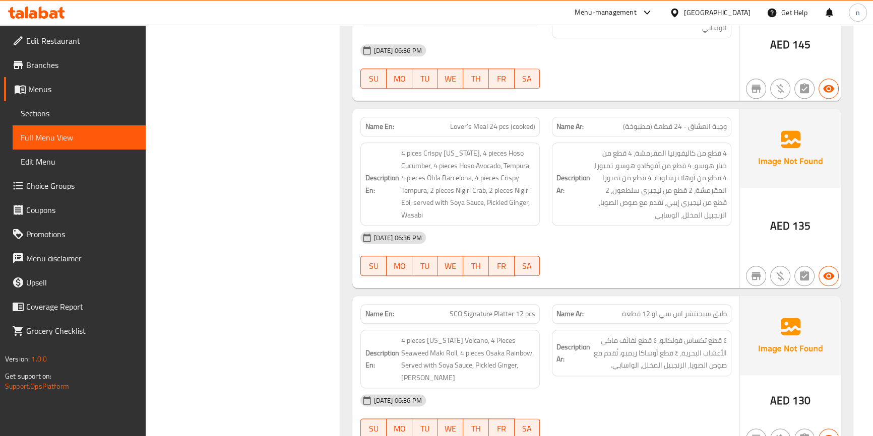
scroll to position [1466, 0]
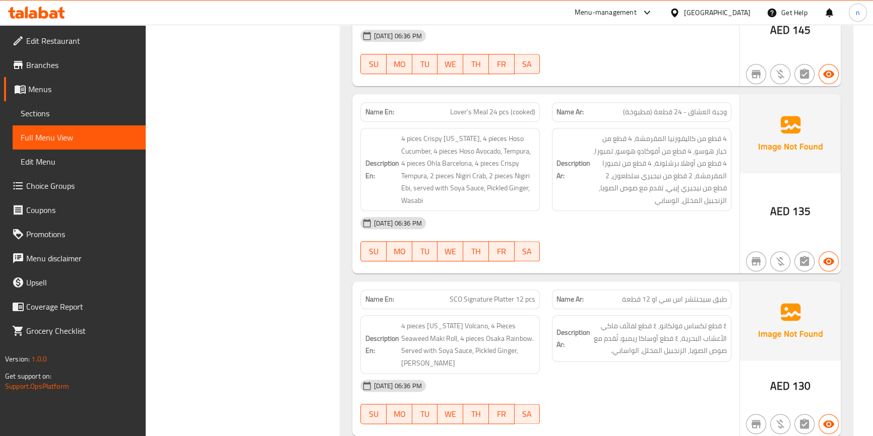
click at [648, 226] on div "03-09-2025 06:36 PM SU MO TU WE TH FR SA" at bounding box center [545, 239] width 382 height 56
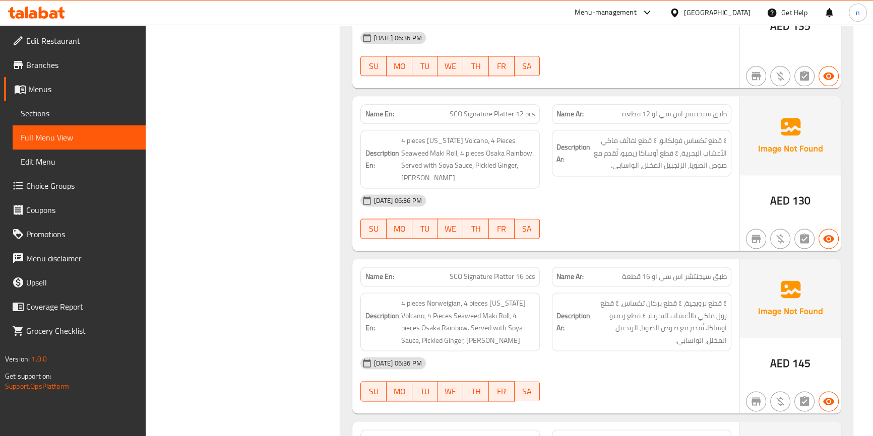
scroll to position [1557, 0]
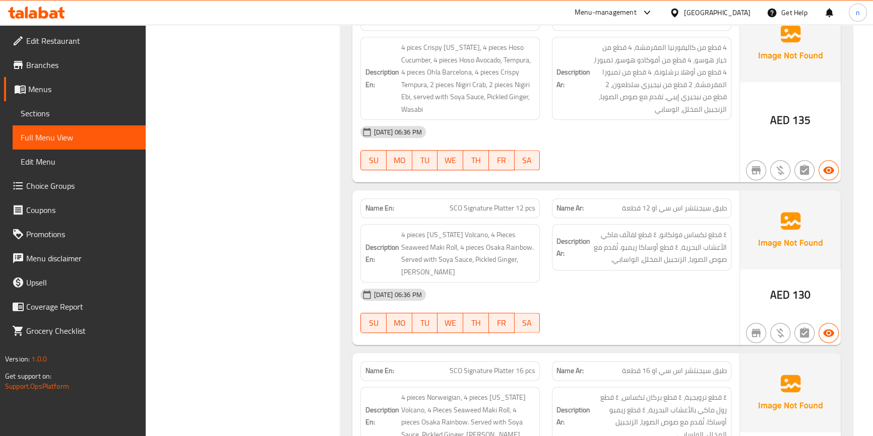
click at [620, 327] on div at bounding box center [641, 333] width 191 height 12
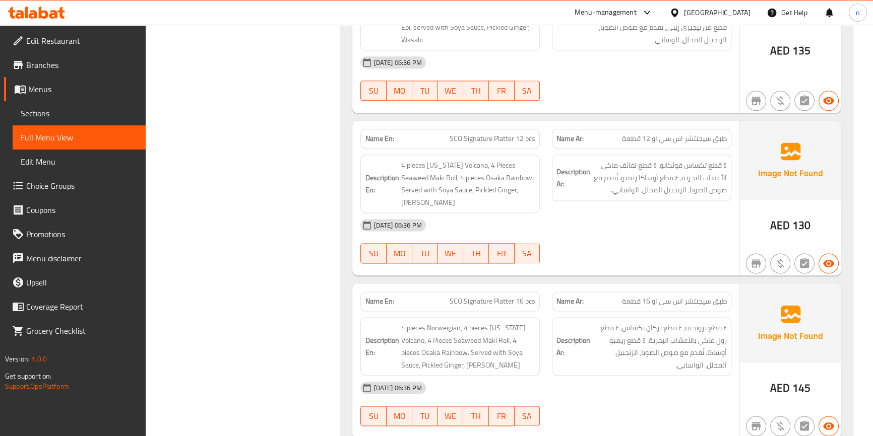
scroll to position [1740, 0]
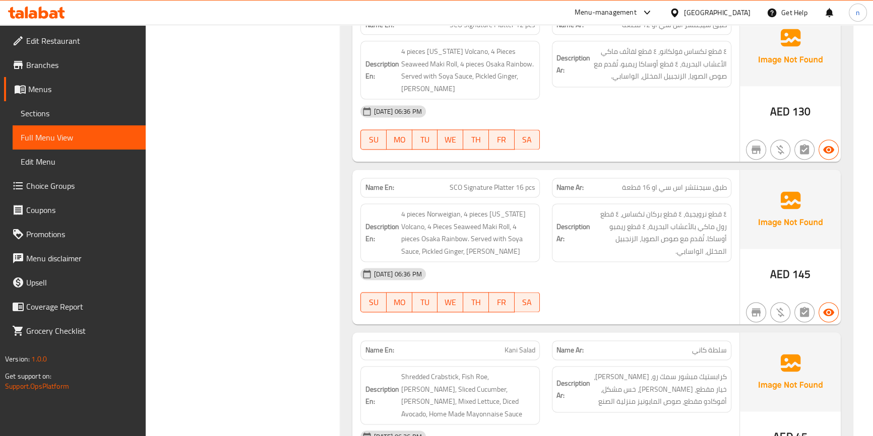
click at [455, 182] on span "SCO Signature Platter 16 pcs" at bounding box center [492, 187] width 86 height 11
copy span "SCO Signature Platter 16 pcs"
click at [298, 181] on div "Filter Branches Branches Popular filters Free items Branch specific items Has c…" at bounding box center [247, 438] width 175 height 4099
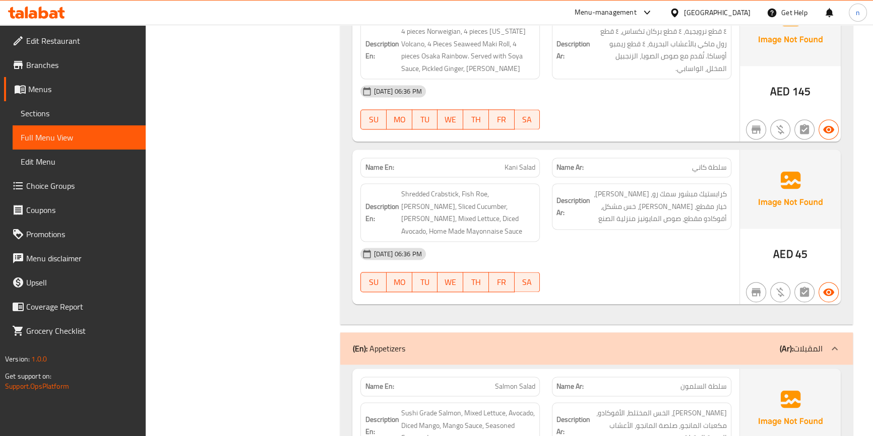
scroll to position [1924, 0]
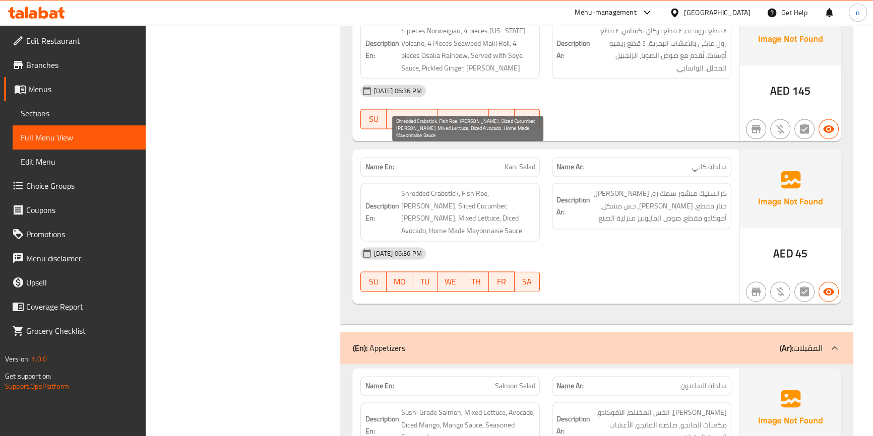
click at [478, 187] on span "Shredded Crabstick, Fish Roe, [PERSON_NAME], Sliced Cucumber, [PERSON_NAME], Mi…" at bounding box center [468, 211] width 135 height 49
copy span "Roe"
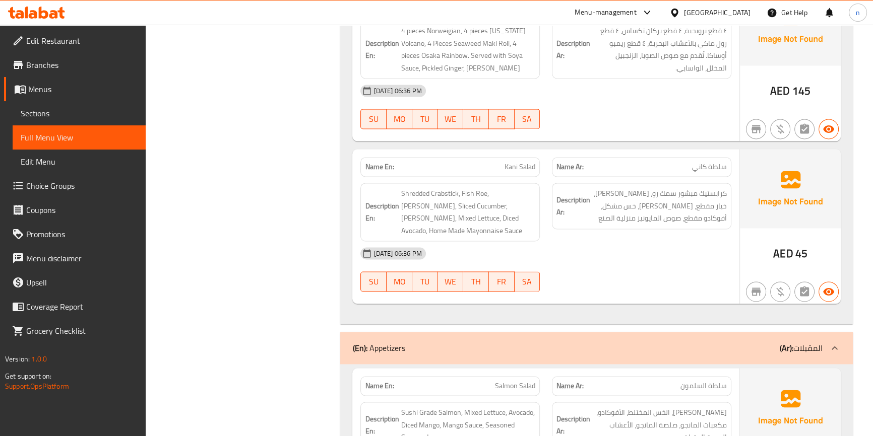
click at [517, 162] on span "Kani Salad" at bounding box center [519, 167] width 31 height 11
copy span "Kani Salad"
click at [526, 162] on span "Kani Salad" at bounding box center [519, 167] width 31 height 11
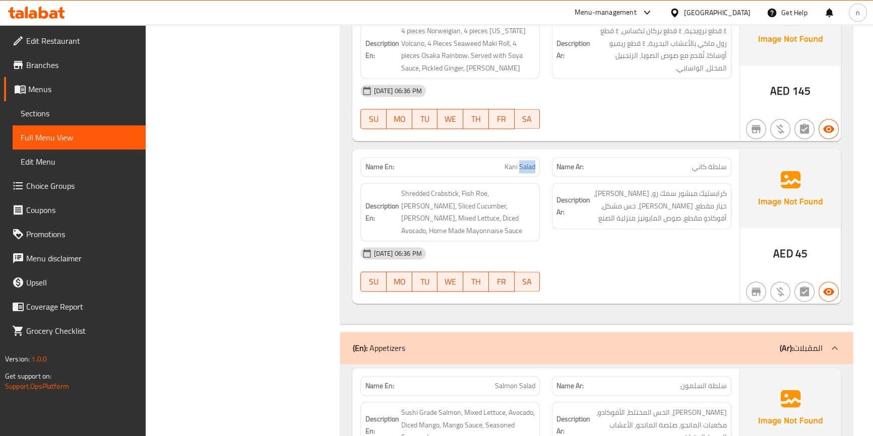
click at [526, 162] on span "Kani Salad" at bounding box center [519, 167] width 31 height 11
click at [525, 162] on span "Kani Salad" at bounding box center [519, 167] width 31 height 11
click at [240, 199] on div "Filter Branches Branches Popular filters Free items Branch specific items Has c…" at bounding box center [247, 255] width 175 height 4099
click at [618, 241] on div "[DATE] 06:36 PM" at bounding box center [545, 253] width 382 height 24
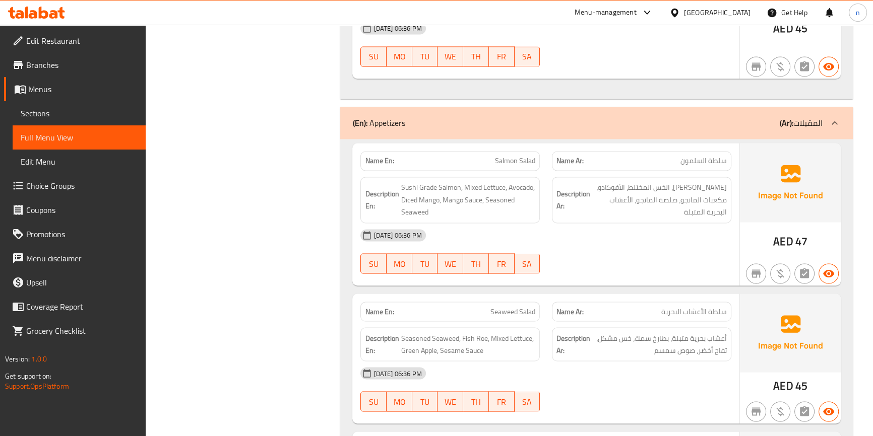
scroll to position [2152, 0]
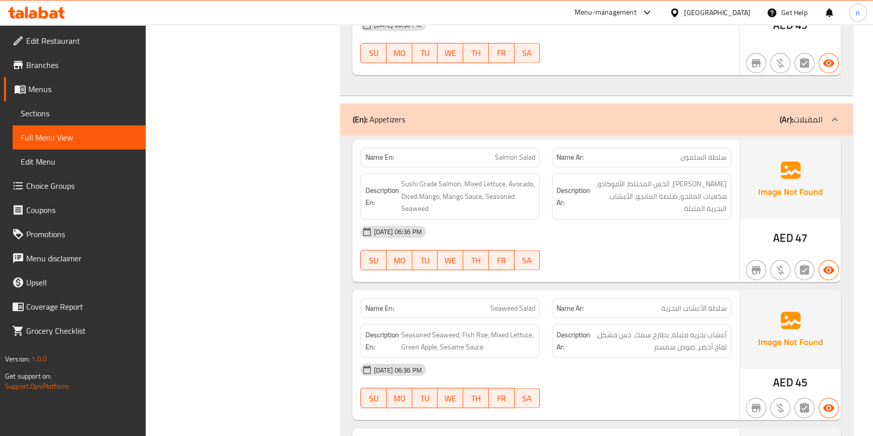
click at [302, 258] on div "Filter Branches Branches Popular filters Free items Branch specific items Has c…" at bounding box center [247, 26] width 175 height 4099
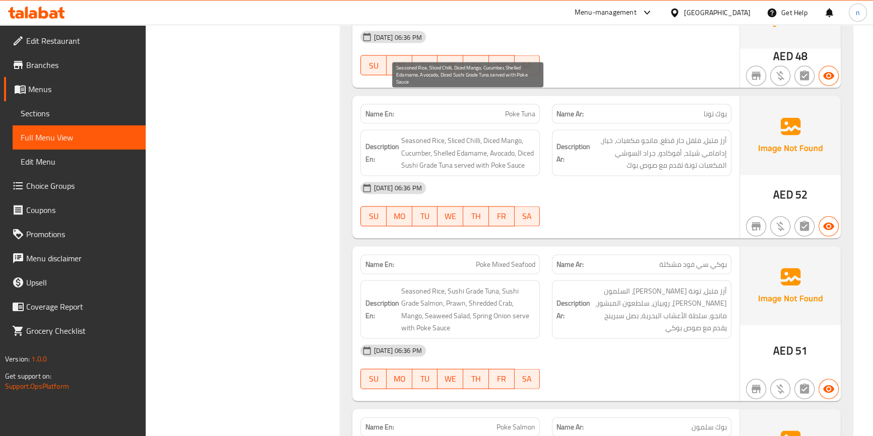
click at [525, 135] on span "Seasoned Rice, Sliced Chilli, Diced Mango, Cucumber, Shelled Edamame, Avocado, …" at bounding box center [468, 153] width 135 height 37
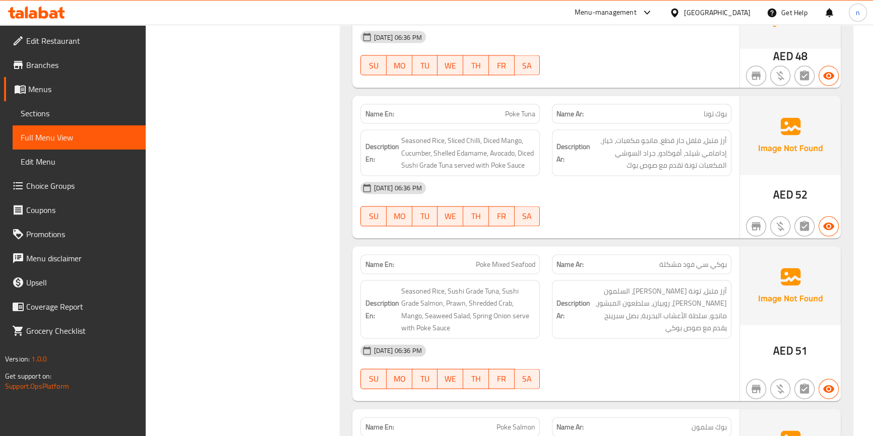
drag, startPoint x: 578, startPoint y: 191, endPoint x: 566, endPoint y: 182, distance: 15.2
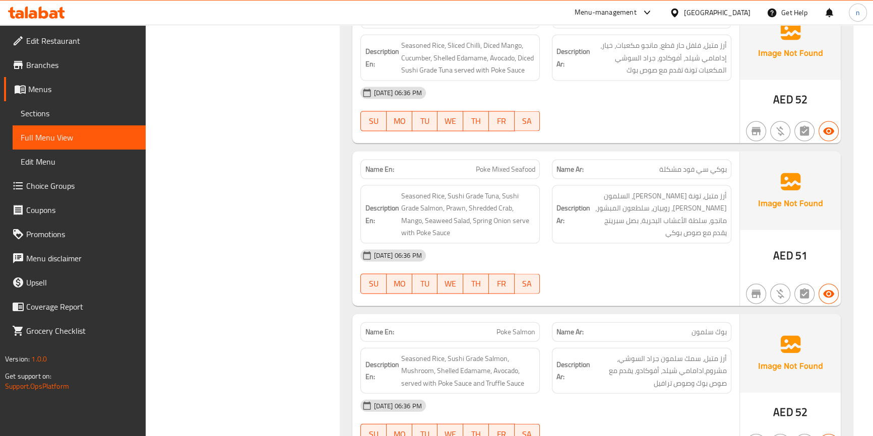
scroll to position [2748, 0]
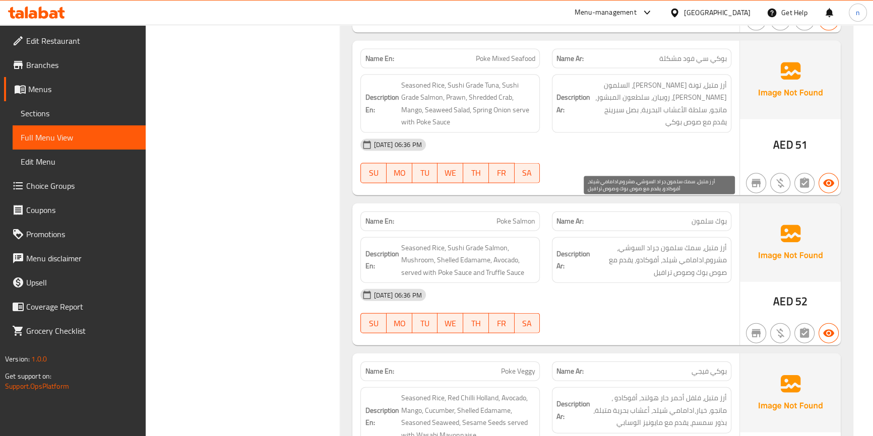
scroll to position [2885, 0]
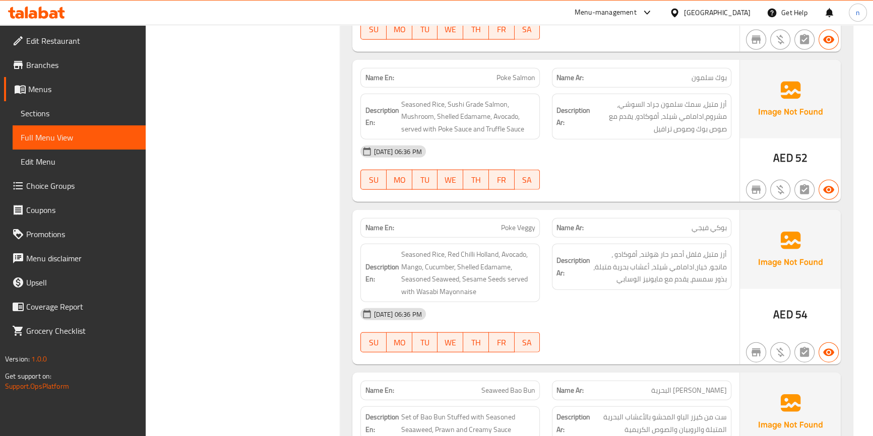
scroll to position [2977, 0]
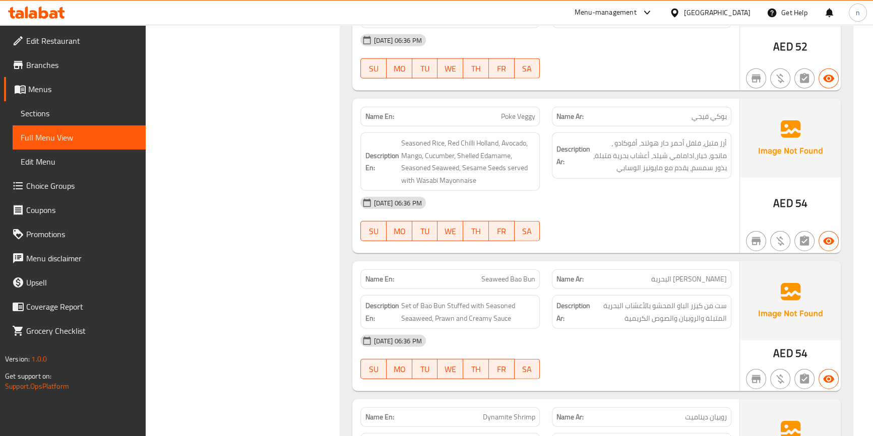
scroll to position [3160, 0]
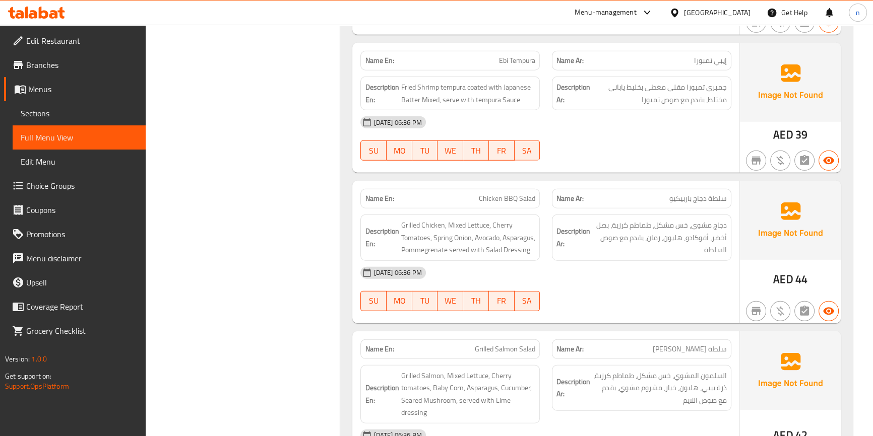
scroll to position [3572, 0]
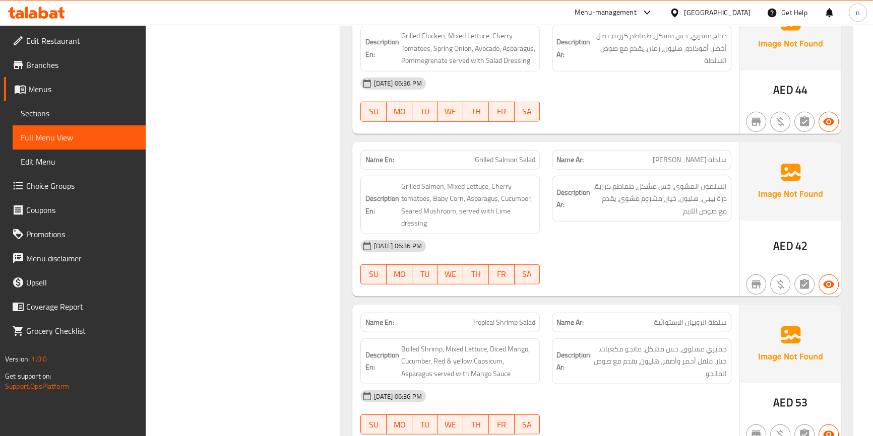
scroll to position [3777, 0]
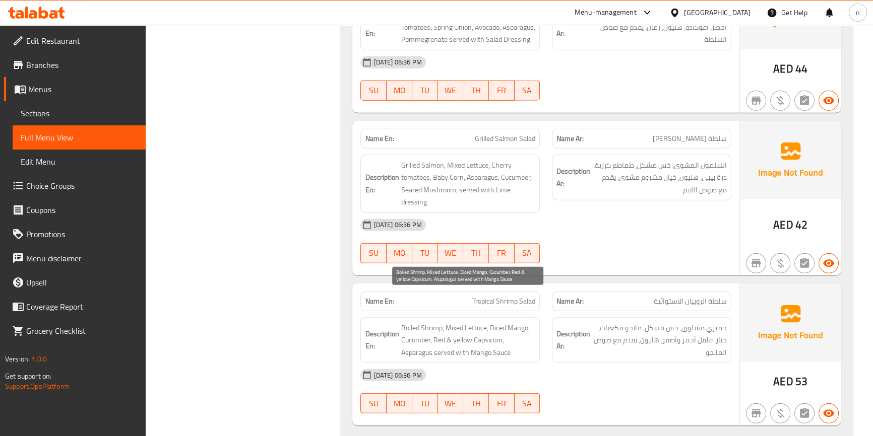
click at [487, 322] on span "Boiled Shrimp, Mixed Lettuce, Diced Mango, Cucumber, Red & yellow Capsicum, Asp…" at bounding box center [468, 340] width 135 height 37
click at [479, 296] on span "Tropical Shrimp Salad" at bounding box center [503, 301] width 63 height 11
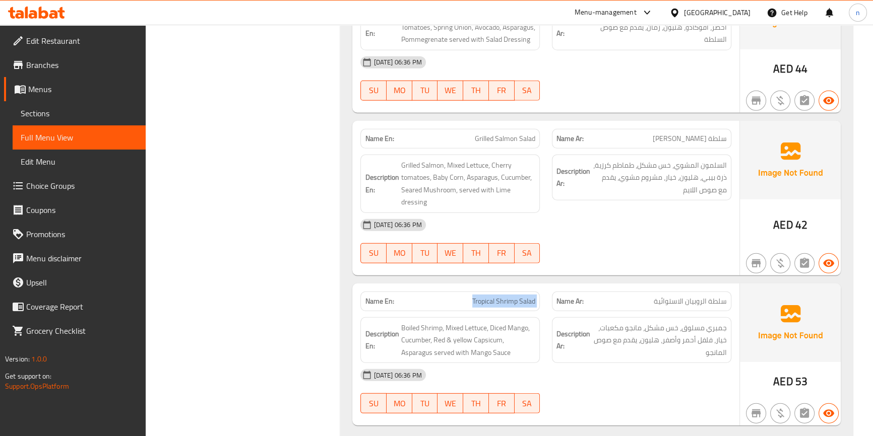
copy span "Tropical Shrimp Salad"
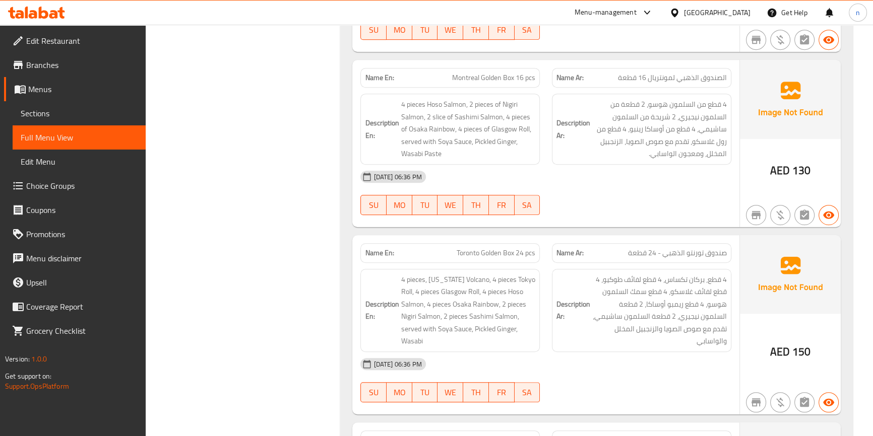
scroll to position [662, 0]
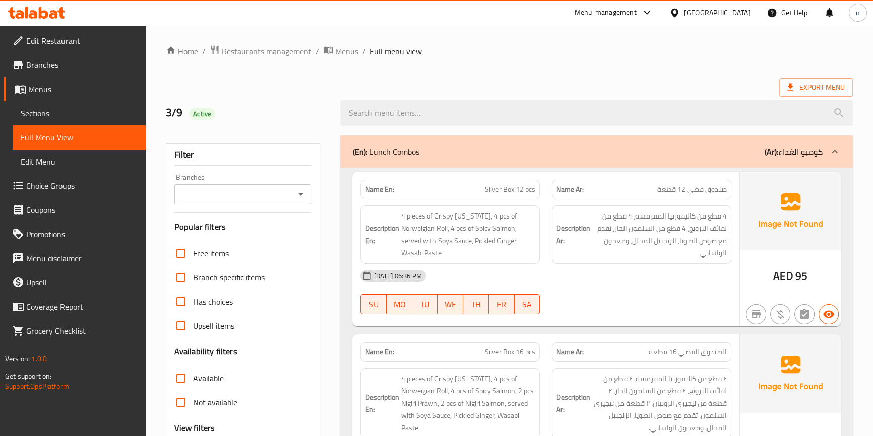
click at [56, 111] on span "Sections" at bounding box center [79, 113] width 117 height 12
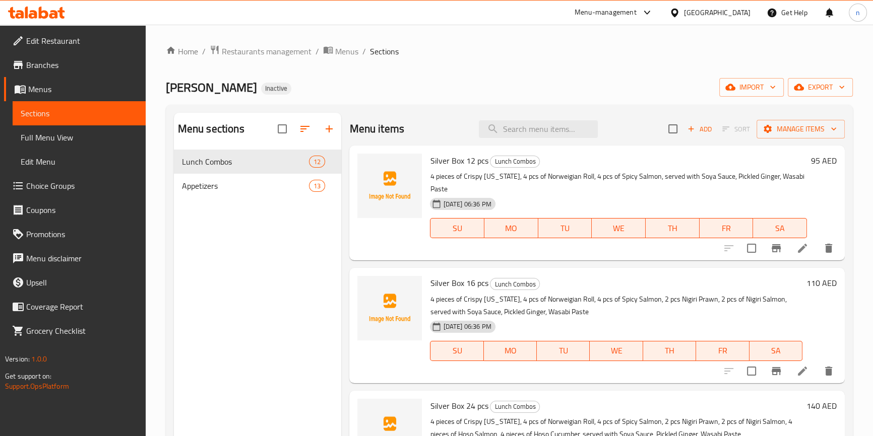
click at [679, 45] on ol "Home / Restaurants management / Menus / Sections" at bounding box center [509, 51] width 687 height 13
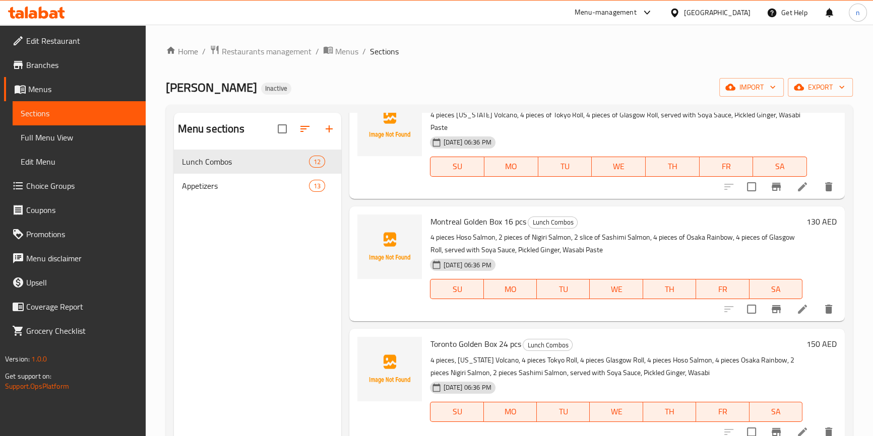
click at [796, 426] on icon at bounding box center [802, 432] width 12 height 12
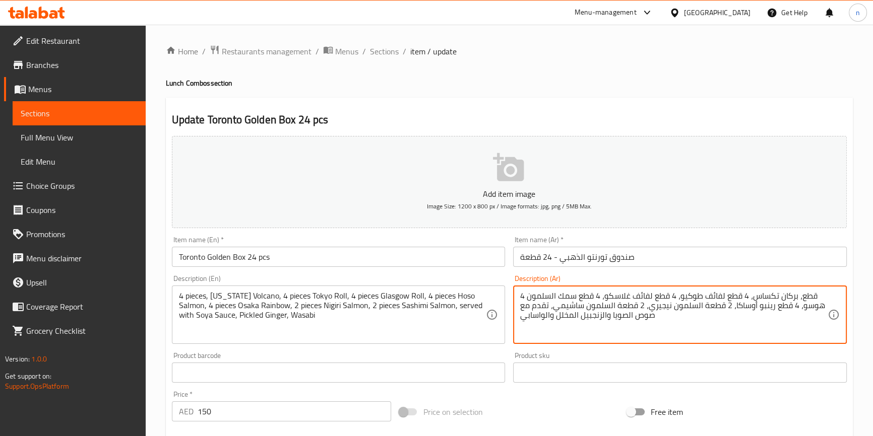
type textarea "4 قطع، بركان تكساس، 4 قطع لفائف طوكيو، 4 قطع لفائف غلاسكو، 4 قطع سمك السلمون هو…"
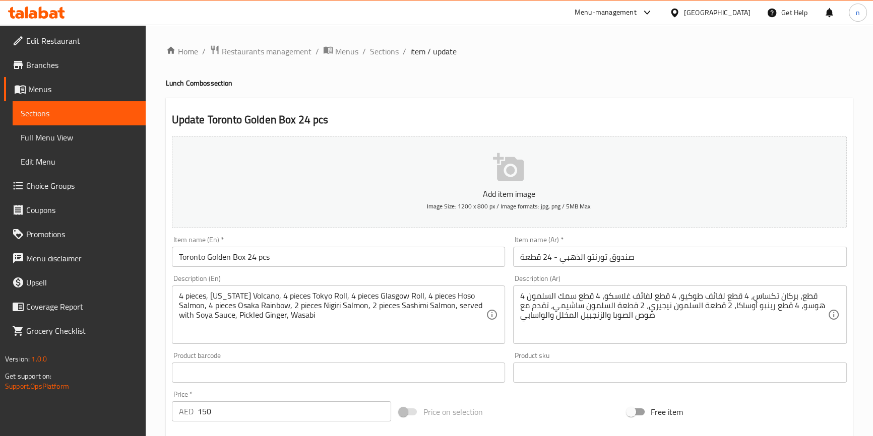
click at [706, 401] on div "Free item" at bounding box center [737, 412] width 228 height 27
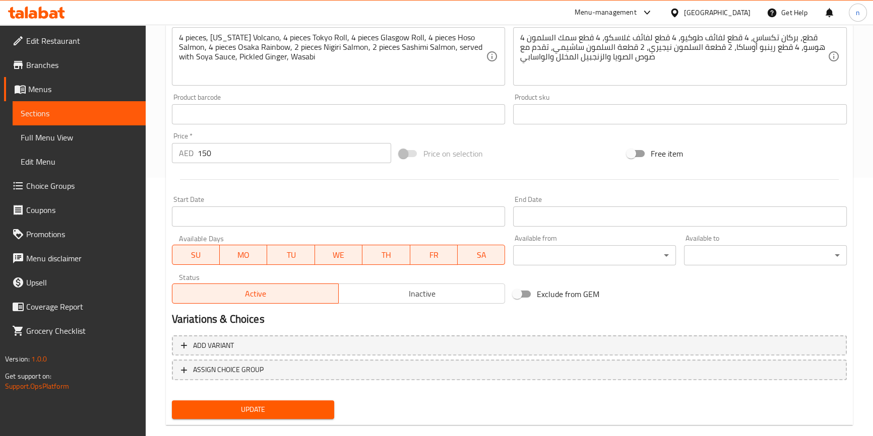
scroll to position [275, 0]
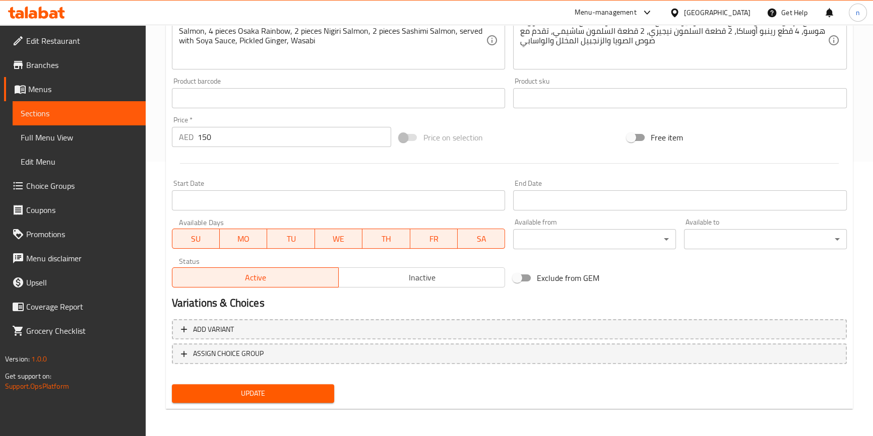
click at [298, 394] on span "Update" at bounding box center [253, 393] width 147 height 13
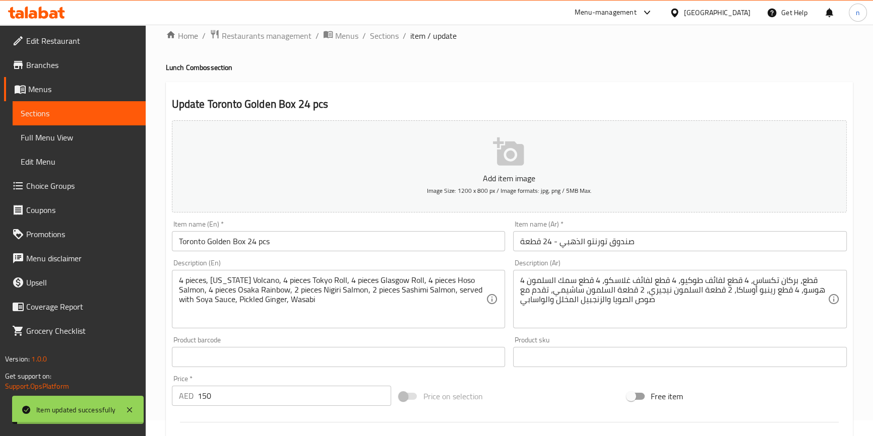
scroll to position [0, 0]
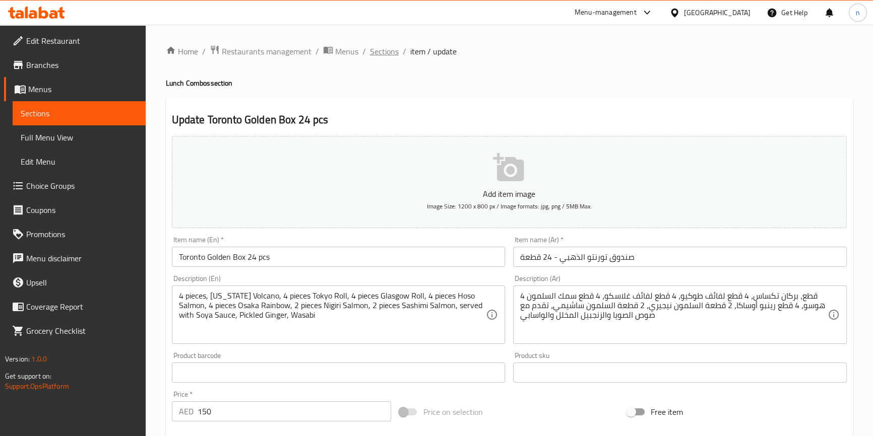
click at [379, 51] on span "Sections" at bounding box center [384, 51] width 29 height 12
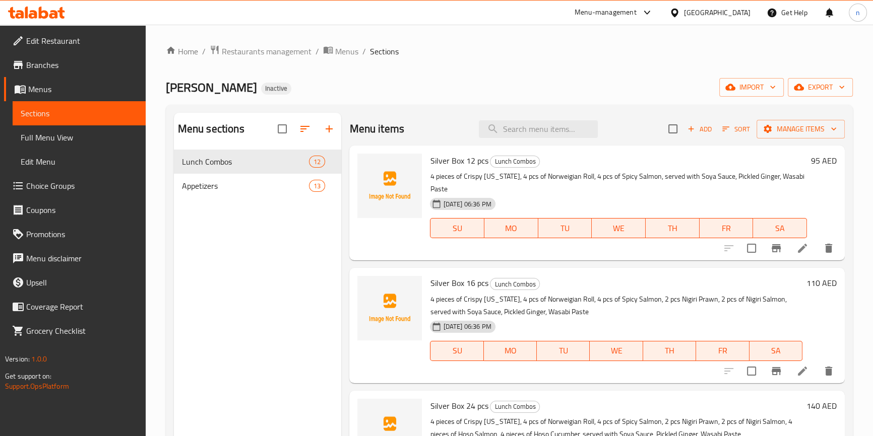
scroll to position [1043, 0]
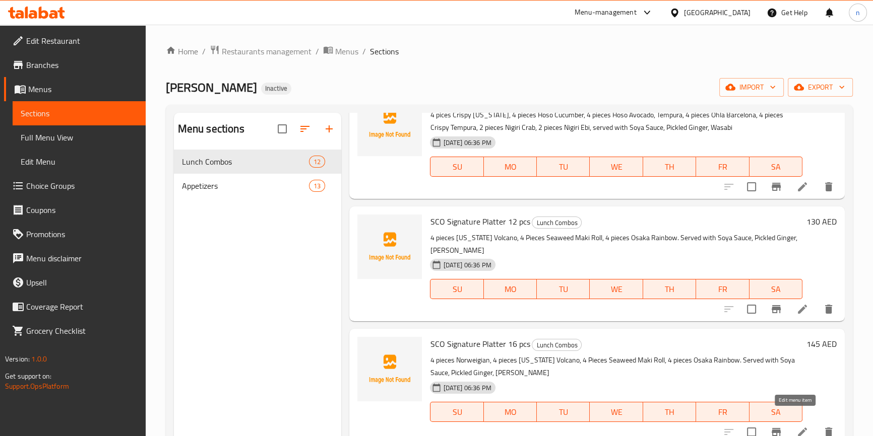
click at [799, 426] on icon at bounding box center [802, 432] width 12 height 12
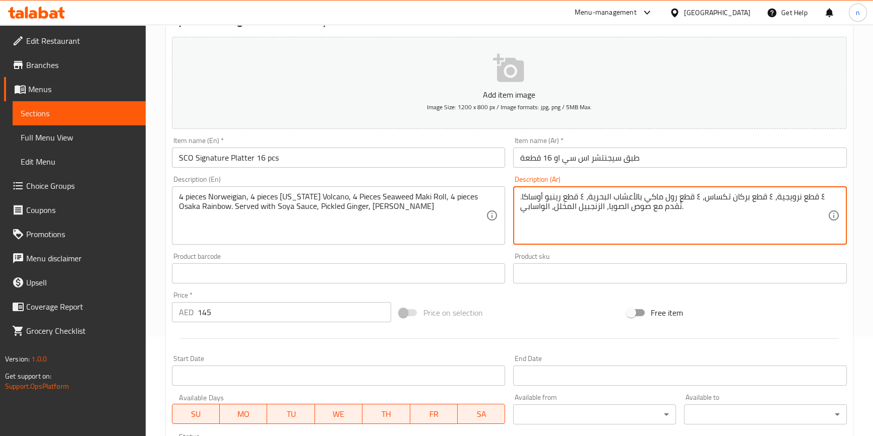
scroll to position [275, 0]
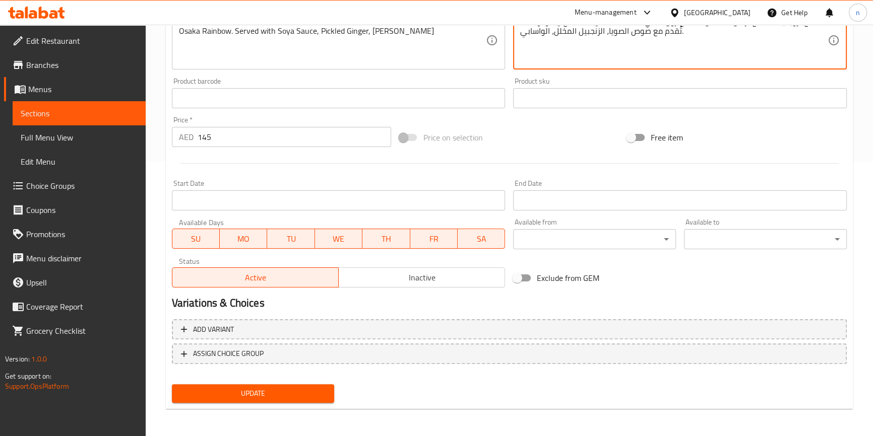
type textarea "٤ قطع نرويجية، ٤ قطع بركان تكساس، ٤ قطع رول ماكي بالأعشاب البحرية، ٤ قطع رينبو …"
click at [308, 385] on button "Update" at bounding box center [253, 393] width 163 height 19
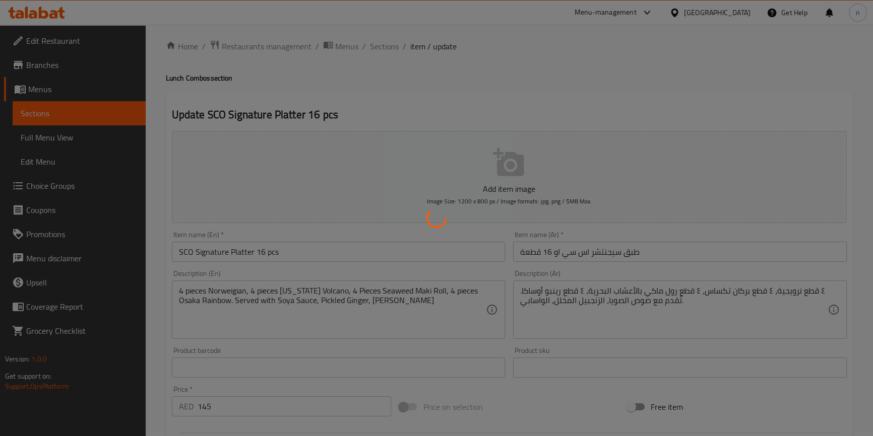
scroll to position [0, 0]
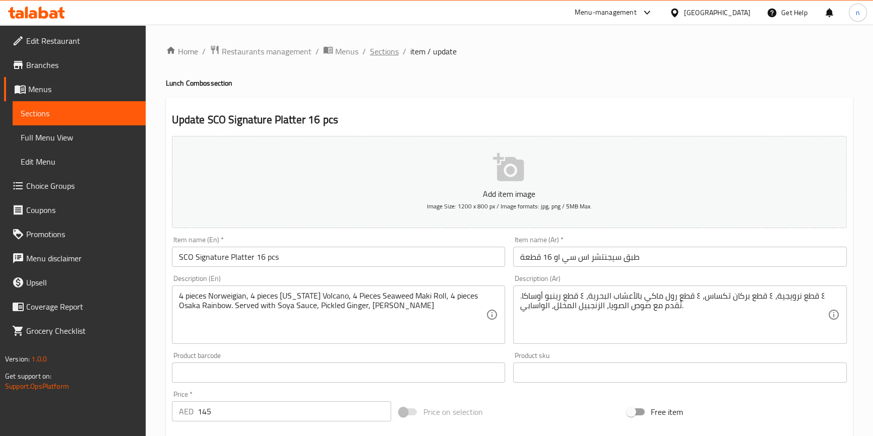
click at [383, 52] on span "Sections" at bounding box center [384, 51] width 29 height 12
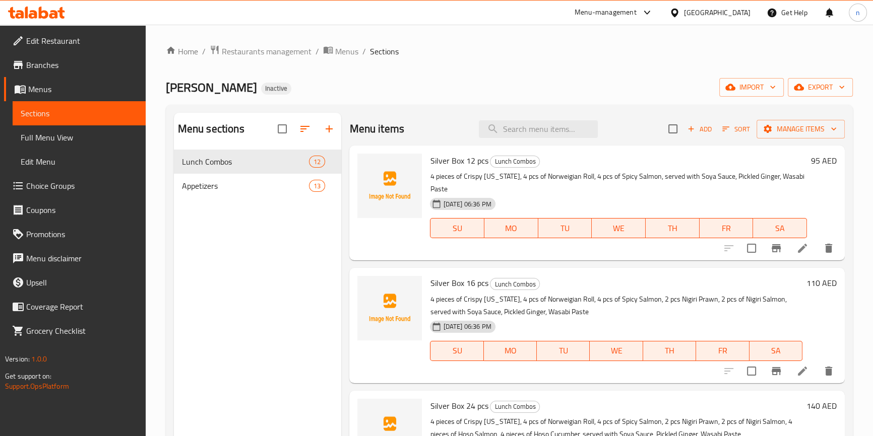
scroll to position [141, 0]
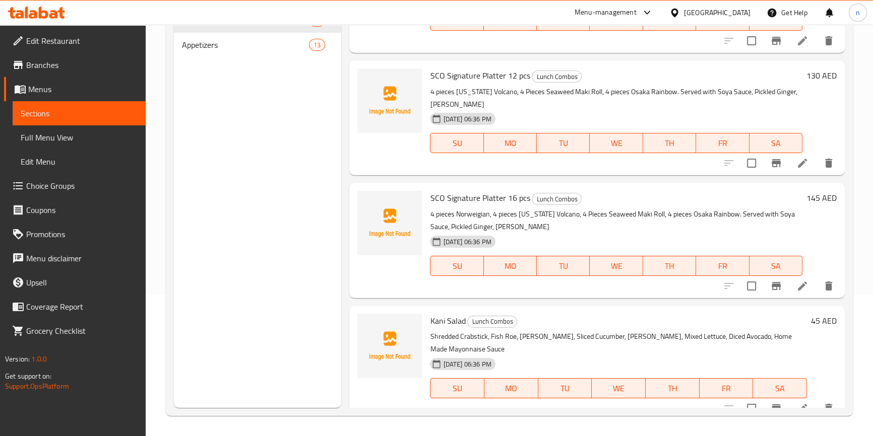
click at [794, 404] on li at bounding box center [802, 409] width 28 height 18
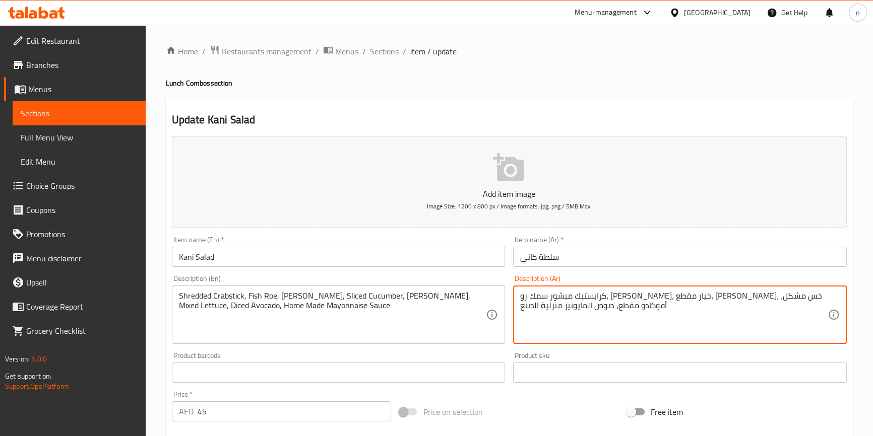
click at [726, 300] on textarea "كرابستيك مبشور سمك رو، [PERSON_NAME]، خيار مقطع، [PERSON_NAME]، خس مشكل، أفوكاد…" at bounding box center [673, 315] width 307 height 48
click at [743, 298] on textarea "كرابستيك مبشور سرومك ، جوليان كاروت، خيار مقطع، جوليان مانجو، خس مشكل، أفوكادو …" at bounding box center [673, 315] width 307 height 48
drag, startPoint x: 723, startPoint y: 296, endPoint x: 751, endPoint y: 296, distance: 27.2
click at [751, 296] on textarea "كرابستيك مبشور سرومك ، جوليان كاروت، خيار مقطع، جوليان مانجو، خس مشكل، أفوكادو …" at bounding box center [673, 315] width 307 height 48
type textarea "كرابستيك مبشور بطارخ السمك، جوليان كاروت، خيار مقطع، جوليان مانجو، خس مشكل، أفو…"
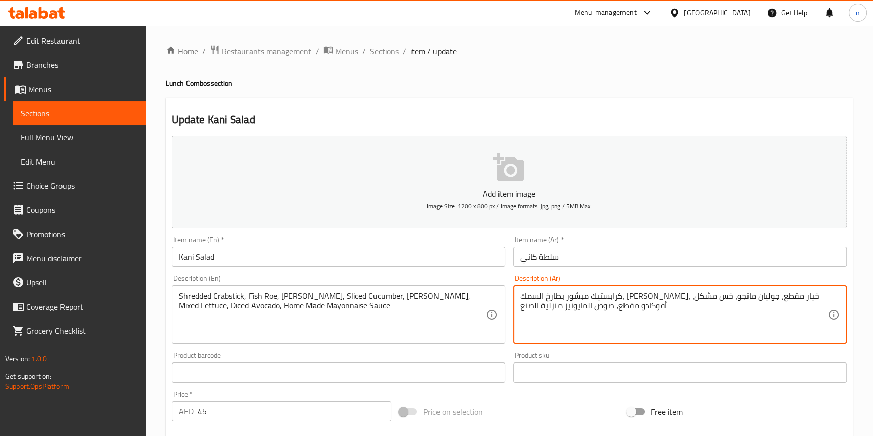
click at [553, 420] on div "Price on selection" at bounding box center [509, 412] width 228 height 27
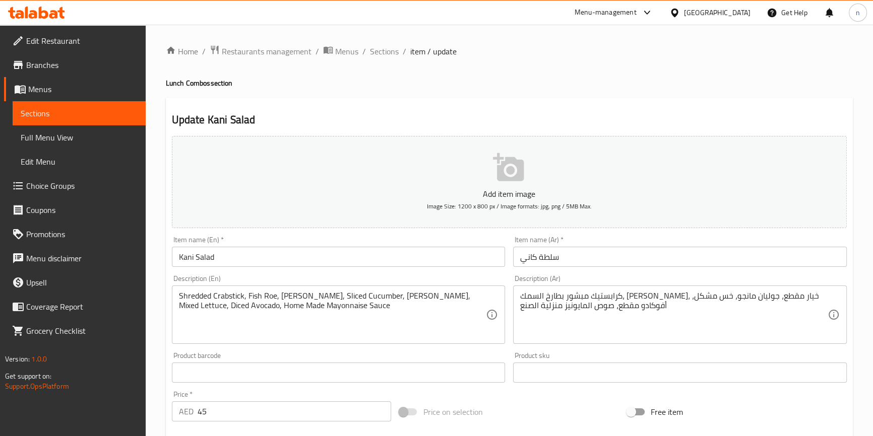
scroll to position [275, 0]
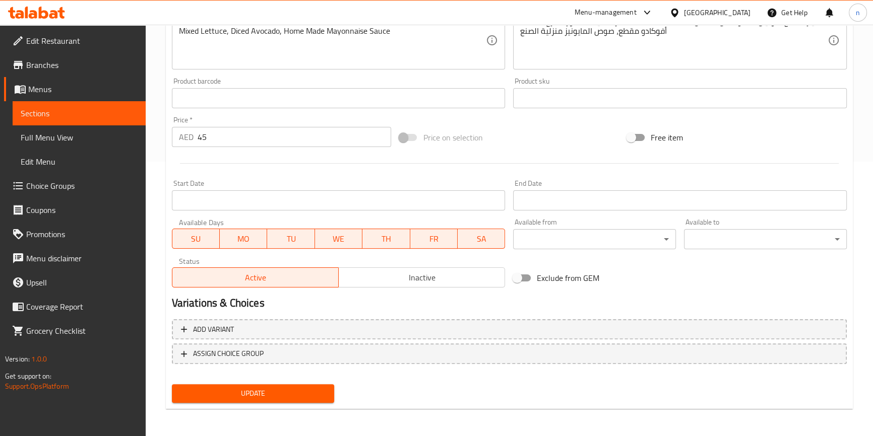
click at [317, 392] on span "Update" at bounding box center [253, 393] width 147 height 13
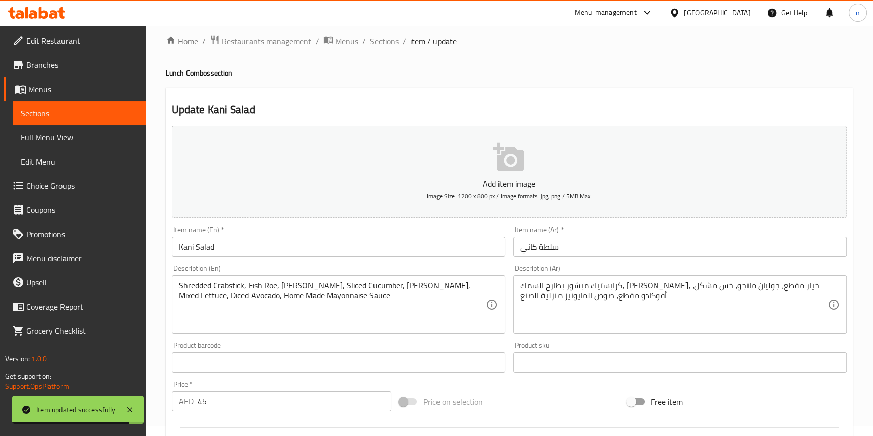
scroll to position [0, 0]
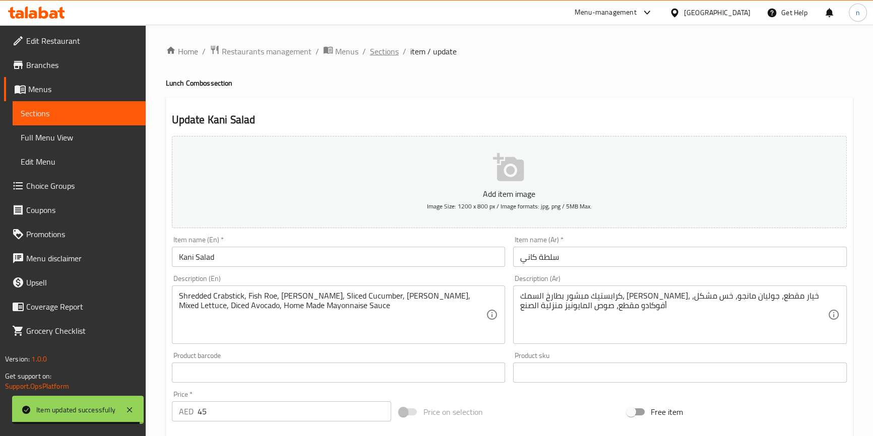
click at [390, 50] on span "Sections" at bounding box center [384, 51] width 29 height 12
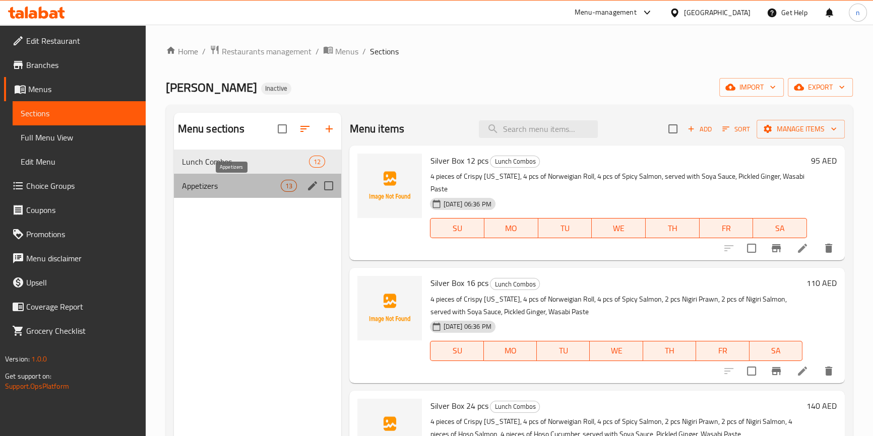
click at [241, 189] on span "Appetizers" at bounding box center [231, 186] width 99 height 12
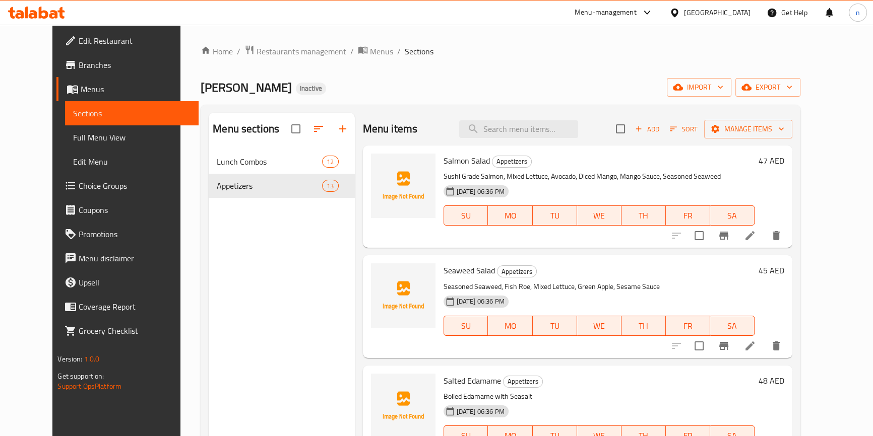
scroll to position [141, 0]
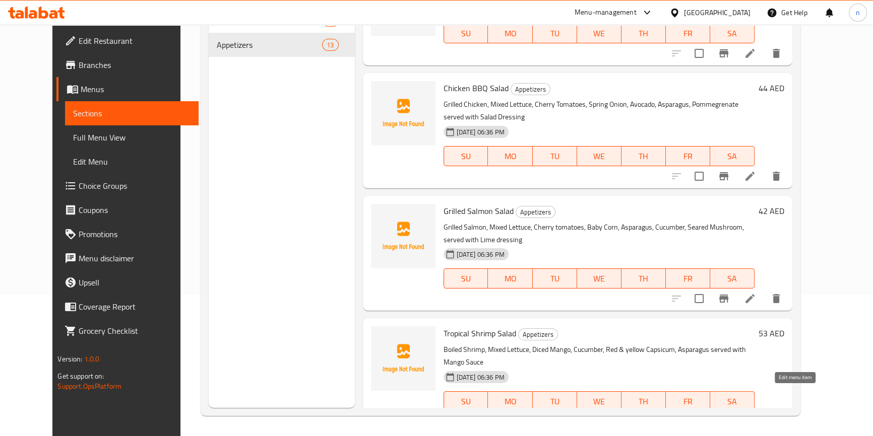
click at [756, 416] on icon at bounding box center [750, 422] width 12 height 12
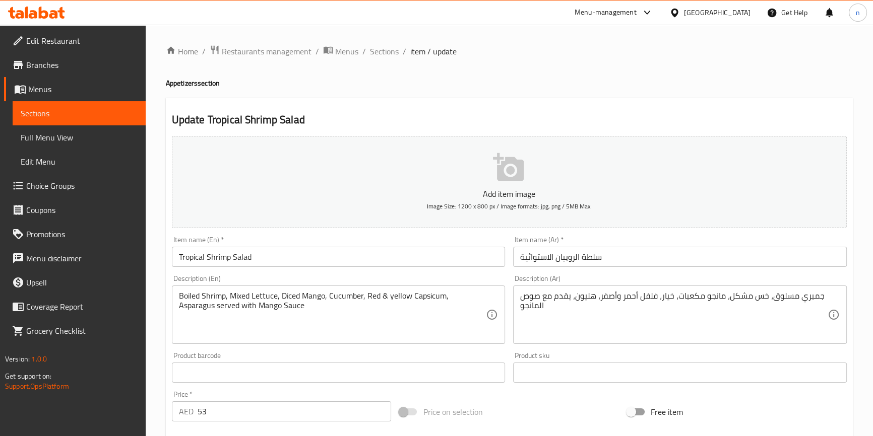
scroll to position [45, 0]
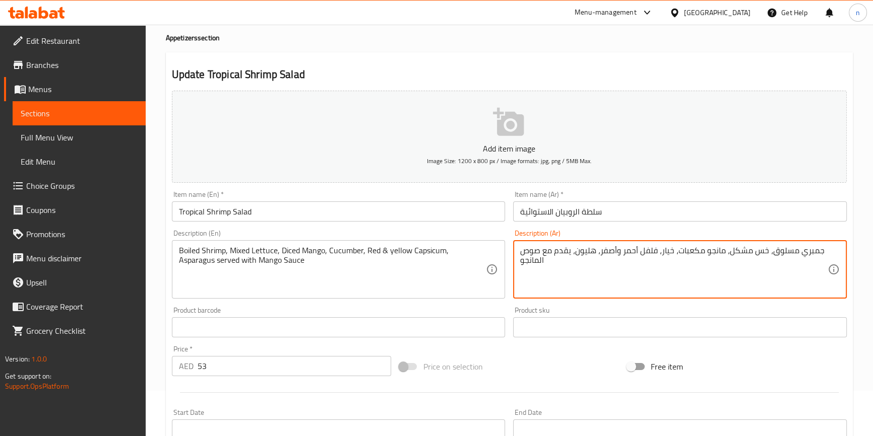
click at [650, 252] on textarea "جمبري مسلوق، خس مشكل، مانجو مكعبات، خيار، فلفل أحمر وأصفر، هليون، يقدم مع صوص ا…" at bounding box center [673, 270] width 307 height 48
type textarea "جمبري مسلوق، خس مشكل، مانجو مكعبات، خيار، فلفلية أحمر وأصفر، هليون، يقدم مع صوص…"
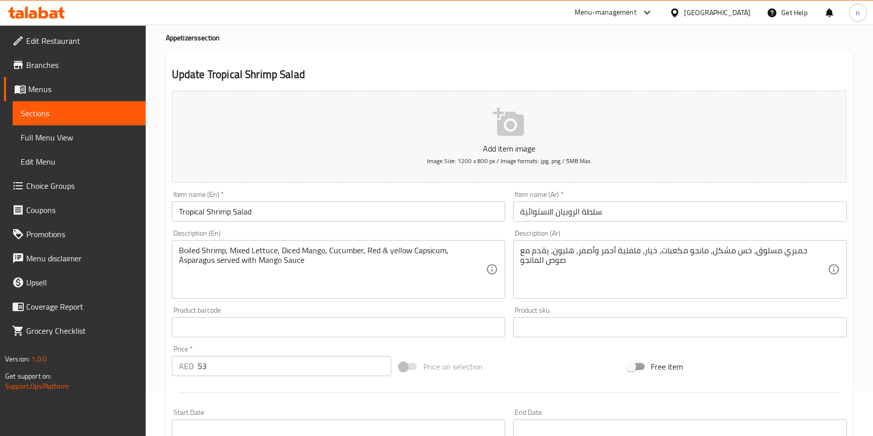
click at [520, 371] on div "Price on selection" at bounding box center [509, 366] width 228 height 27
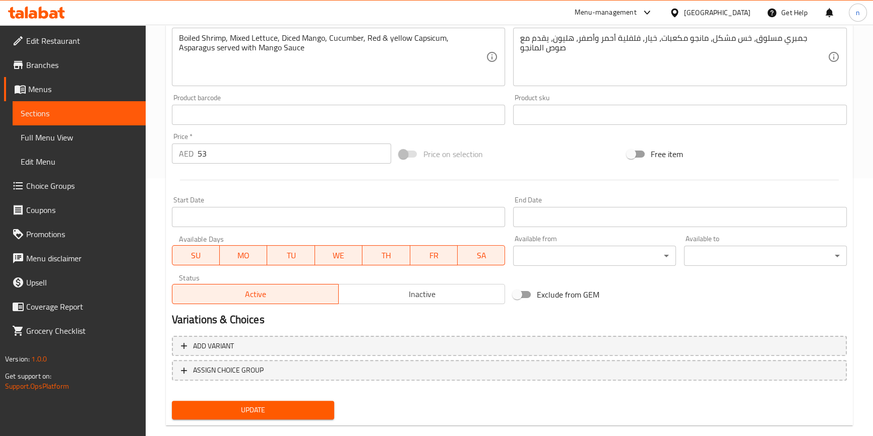
scroll to position [275, 0]
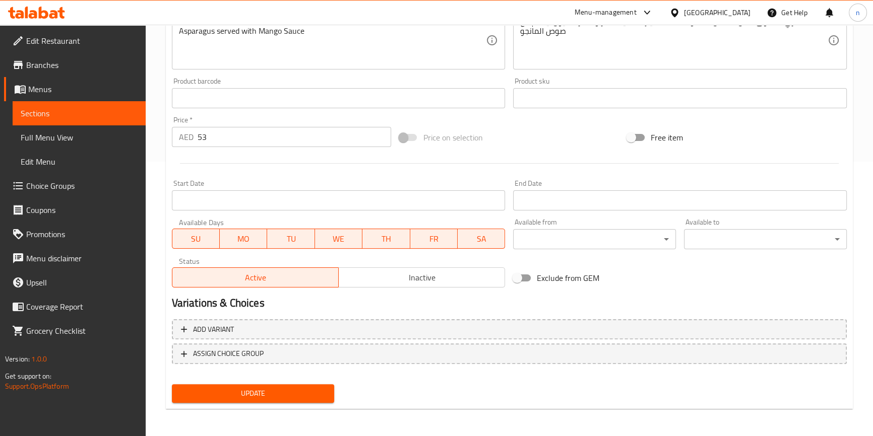
click at [209, 390] on span "Update" at bounding box center [253, 393] width 147 height 13
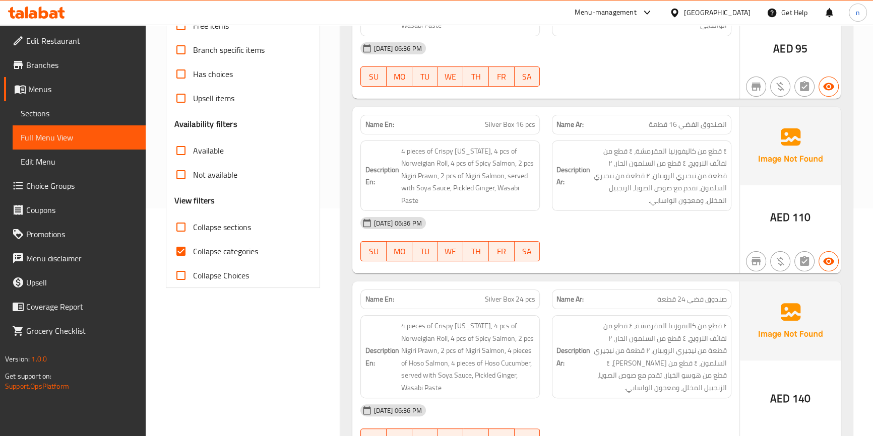
scroll to position [229, 0]
click at [181, 248] on input "Collapse categories" at bounding box center [181, 250] width 24 height 24
checkbox input "false"
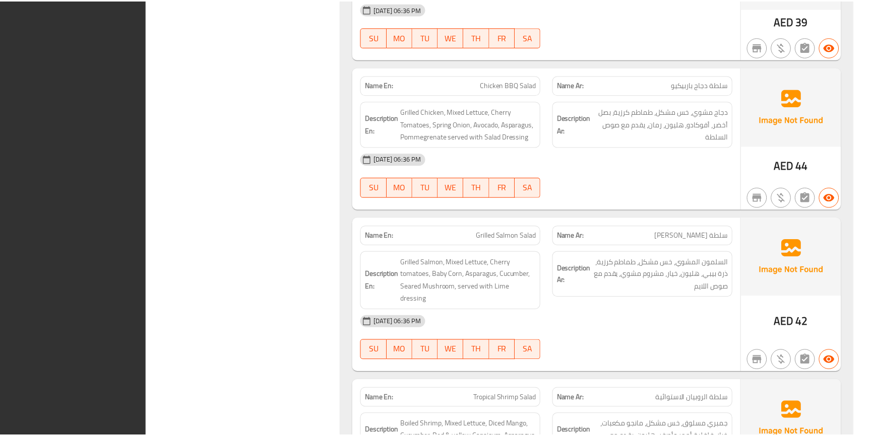
scroll to position [3752, 0]
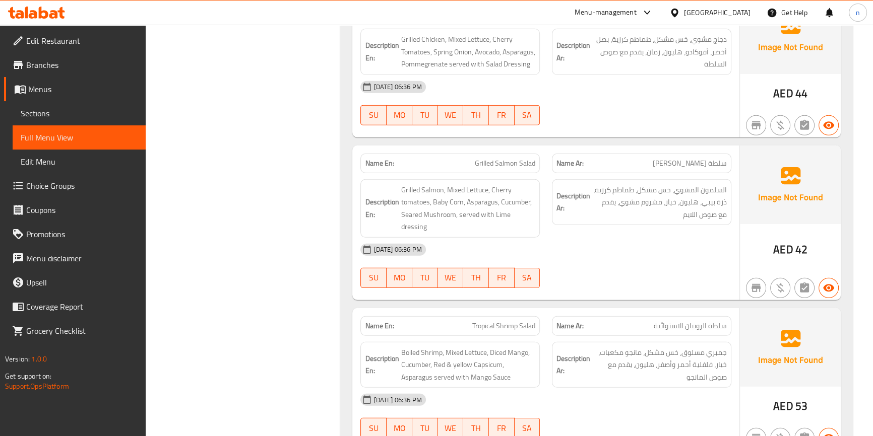
click at [27, 66] on span "Branches" at bounding box center [81, 65] width 111 height 12
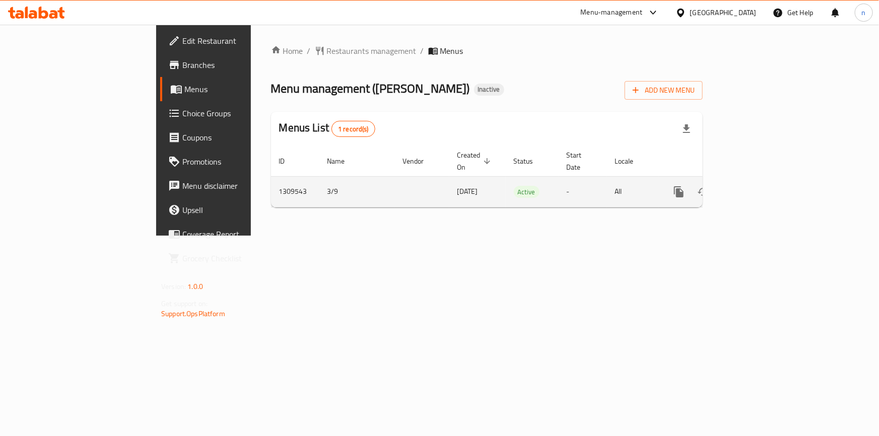
click at [764, 185] on div "enhanced table" at bounding box center [715, 192] width 97 height 24
click at [758, 186] on icon "enhanced table" at bounding box center [752, 192] width 12 height 12
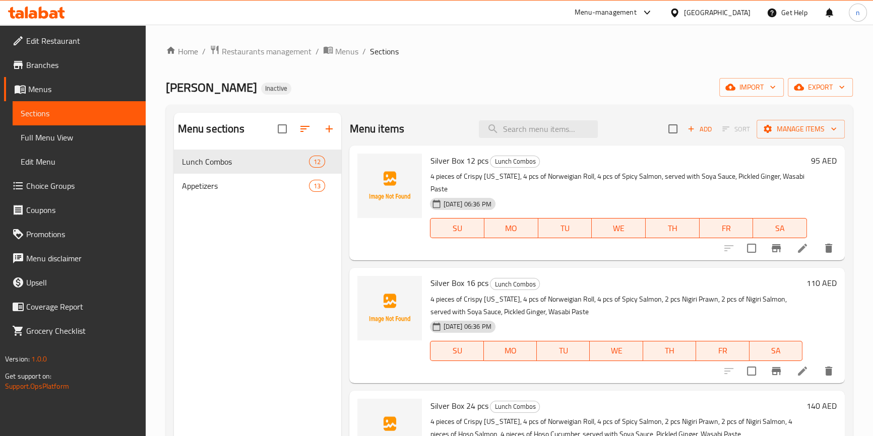
click at [56, 143] on span "Full Menu View" at bounding box center [79, 137] width 117 height 12
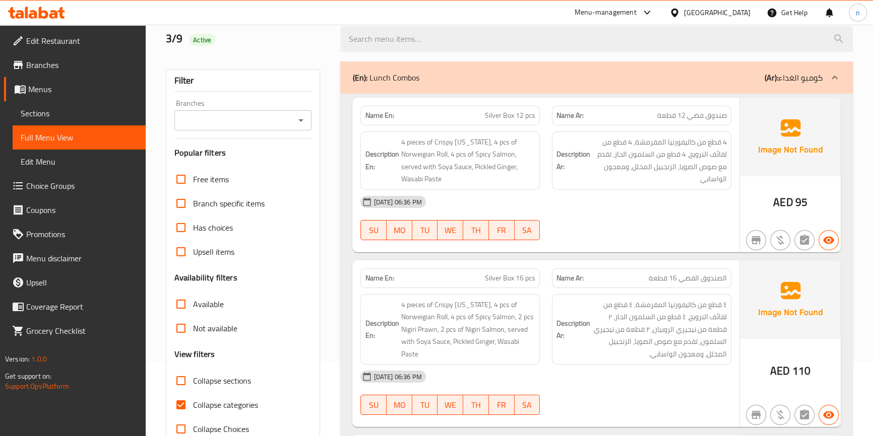
scroll to position [137, 0]
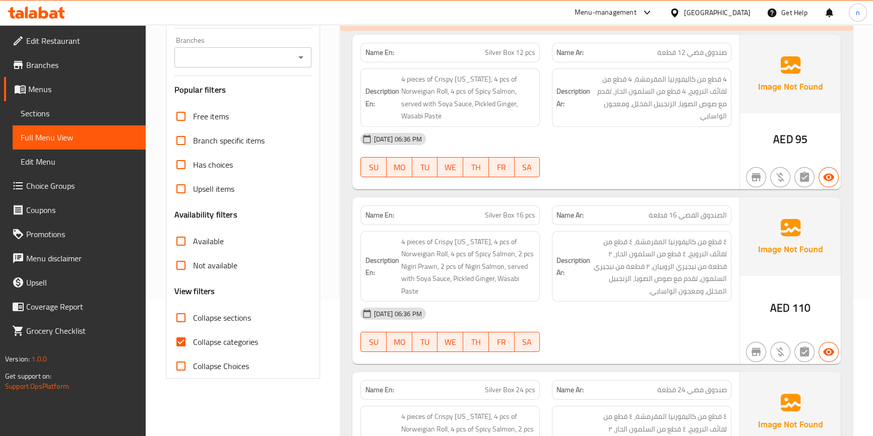
click at [172, 343] on input "Collapse categories" at bounding box center [181, 342] width 24 height 24
checkbox input "false"
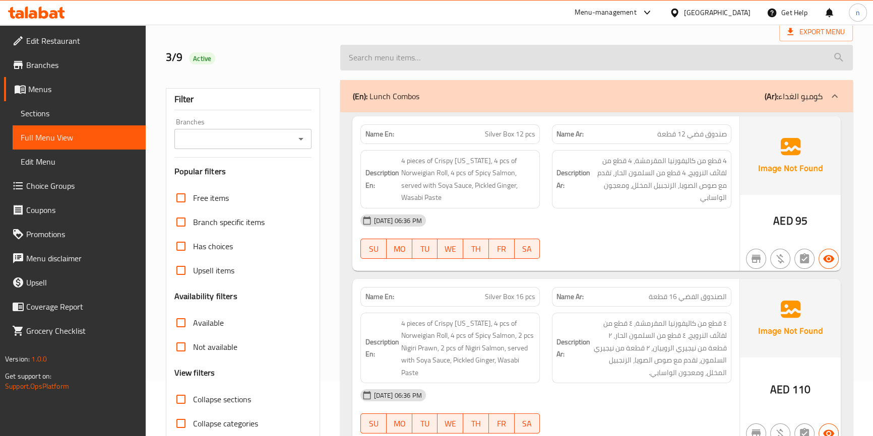
scroll to position [0, 0]
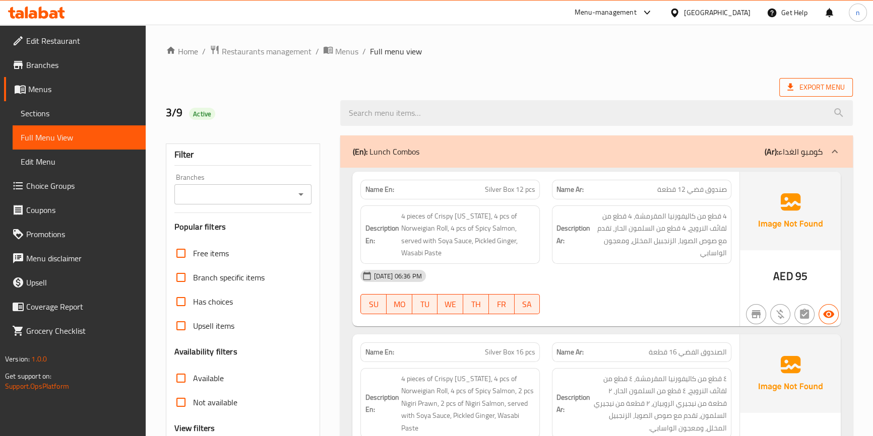
click at [827, 86] on span "Export Menu" at bounding box center [815, 87] width 57 height 13
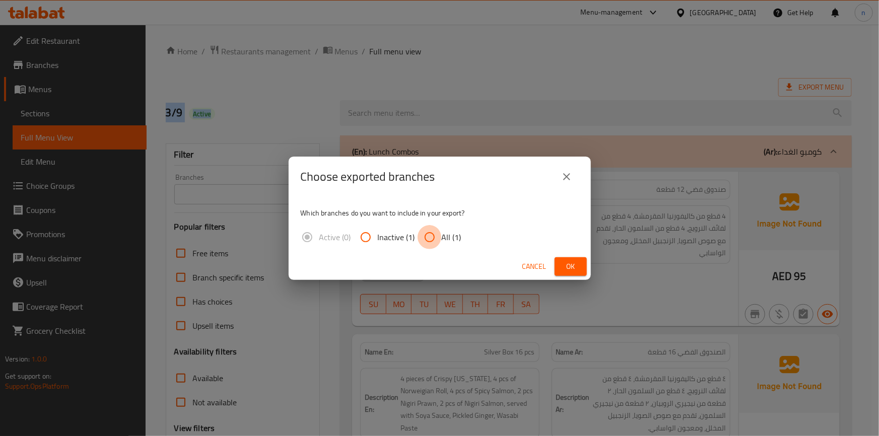
click at [425, 248] on input "All (1)" at bounding box center [430, 237] width 24 height 24
radio input "true"
click at [568, 269] on span "Ok" at bounding box center [571, 266] width 16 height 13
